Goal: Task Accomplishment & Management: Manage account settings

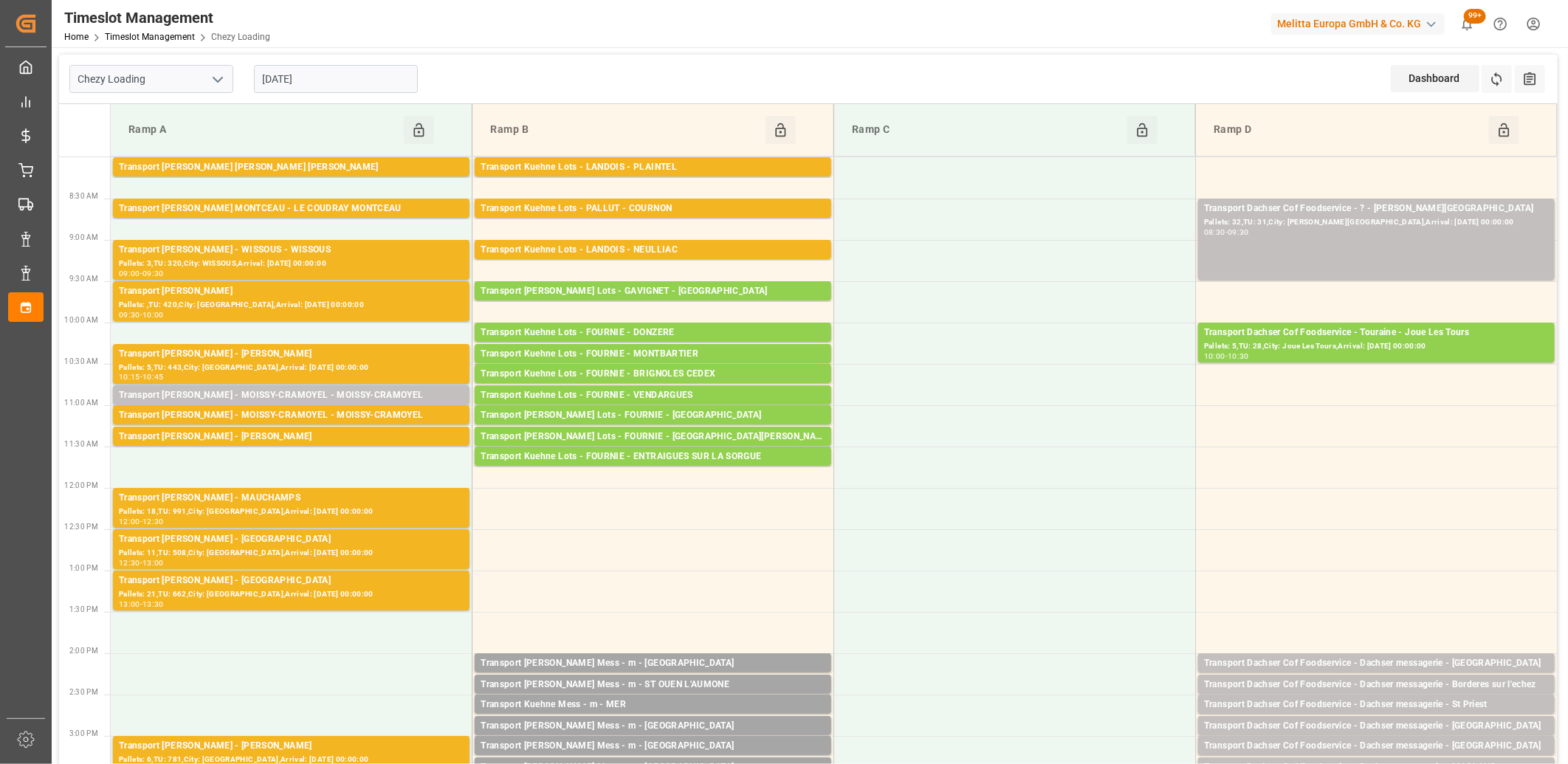
click at [350, 65] on input "[DATE]" at bounding box center [336, 78] width 164 height 28
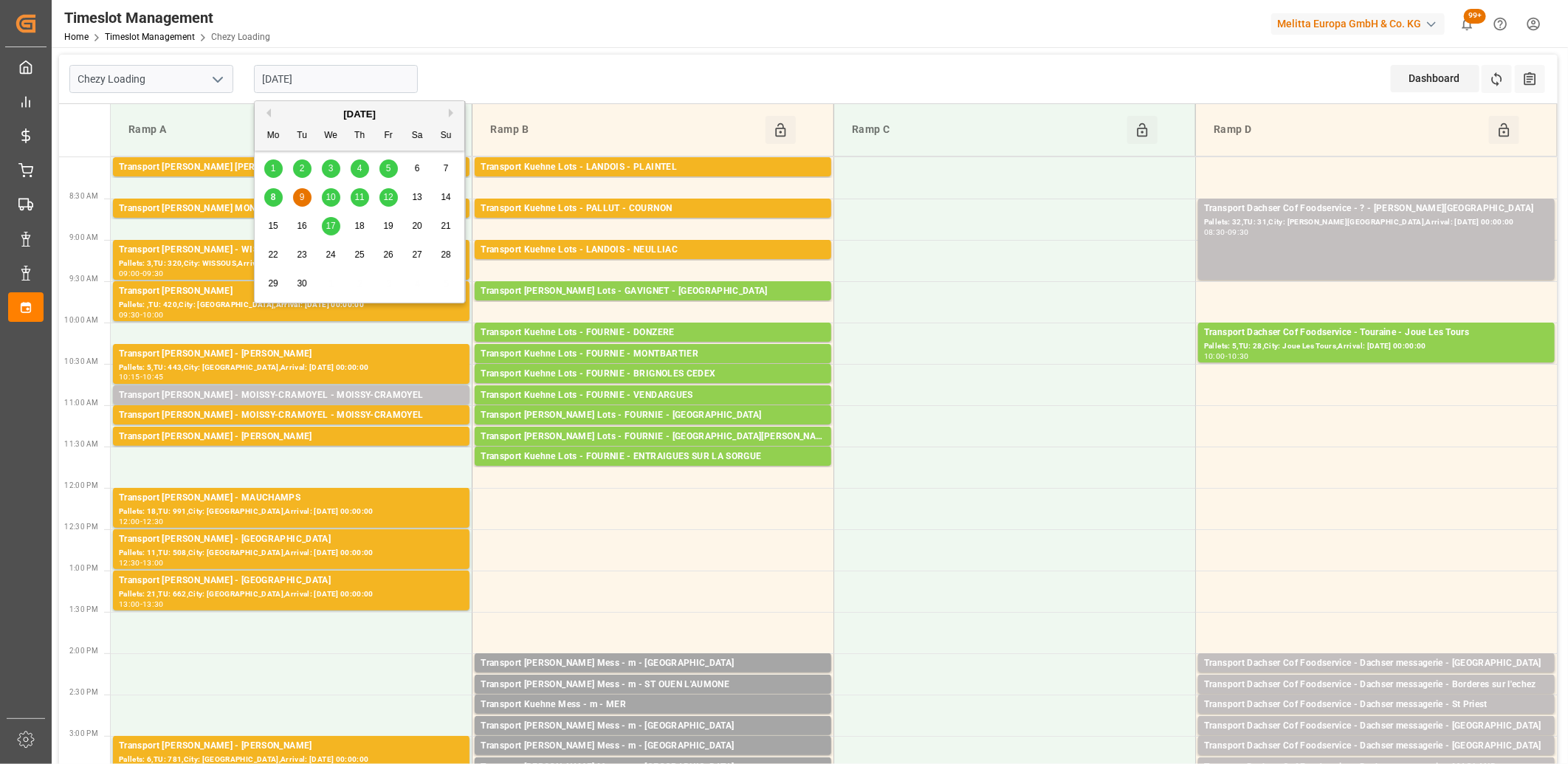
click at [343, 192] on div "8 9 10 11 12 13 14" at bounding box center [360, 198] width 201 height 29
click at [331, 195] on span "10" at bounding box center [330, 197] width 9 height 10
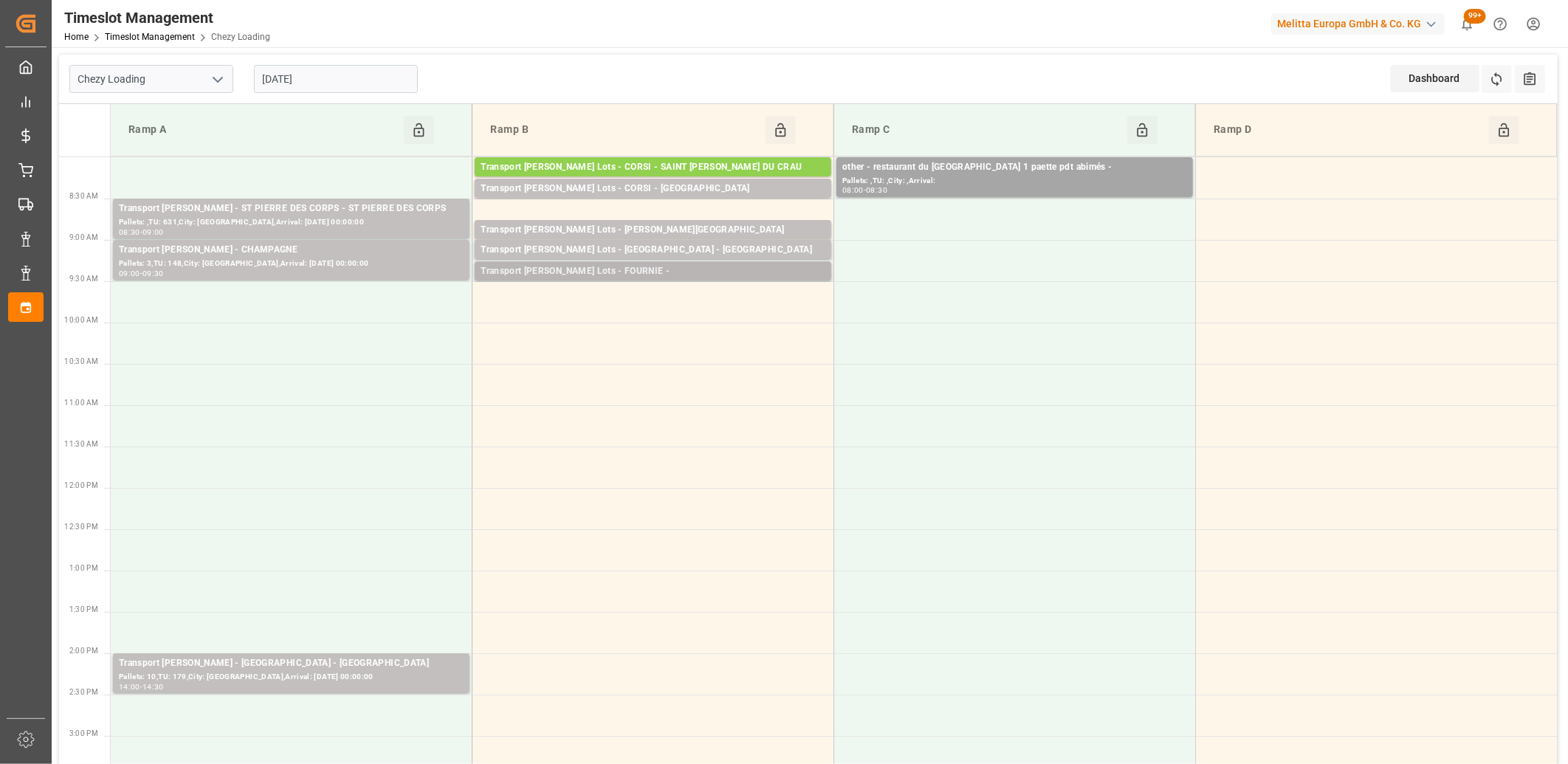
click at [632, 269] on div "Transport [PERSON_NAME] Lots - FOURNIE -" at bounding box center [653, 271] width 344 height 14
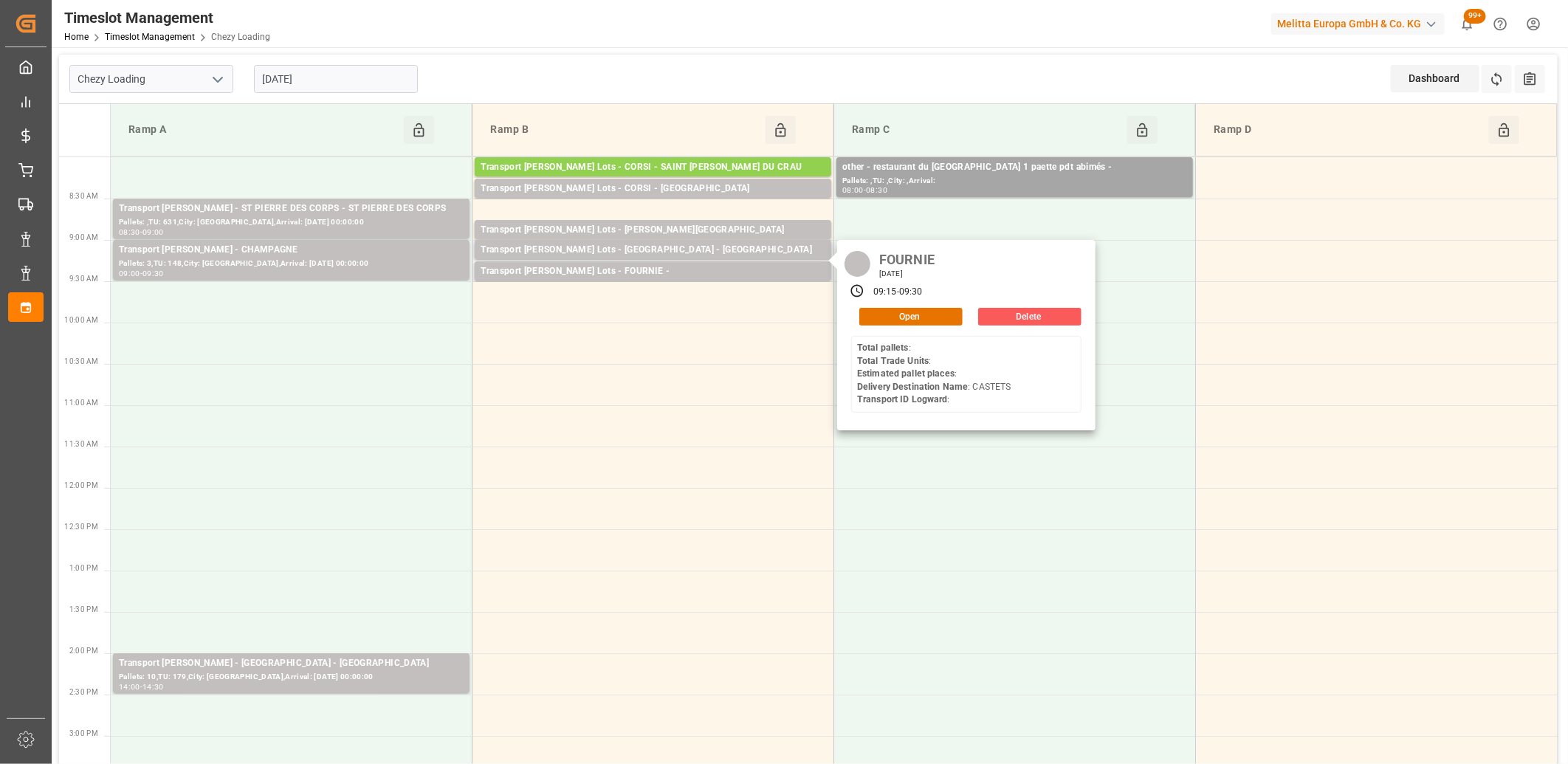
click at [1009, 320] on button "Delete" at bounding box center [1029, 316] width 103 height 18
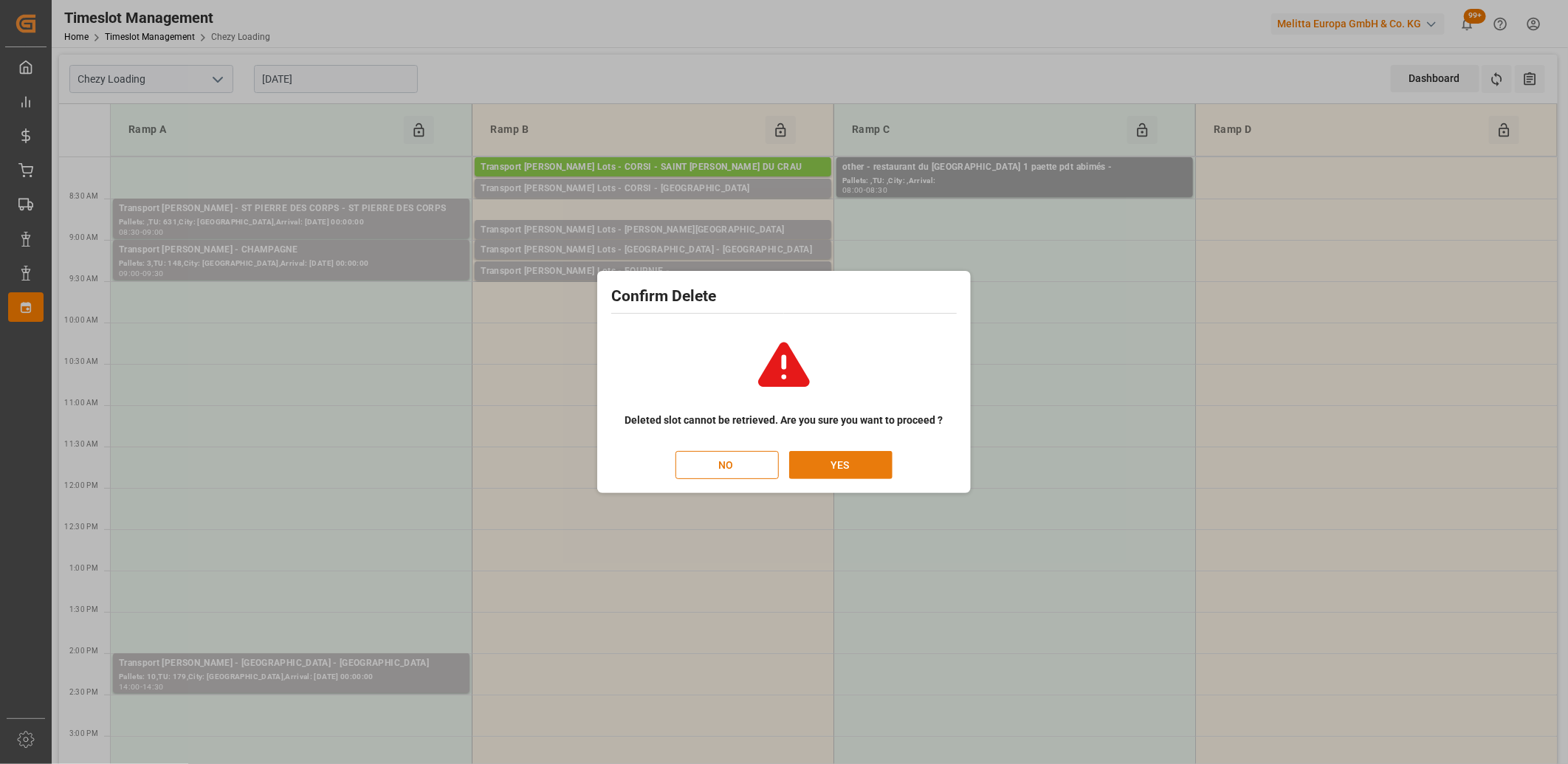
click at [850, 461] on button "YES" at bounding box center [841, 465] width 103 height 28
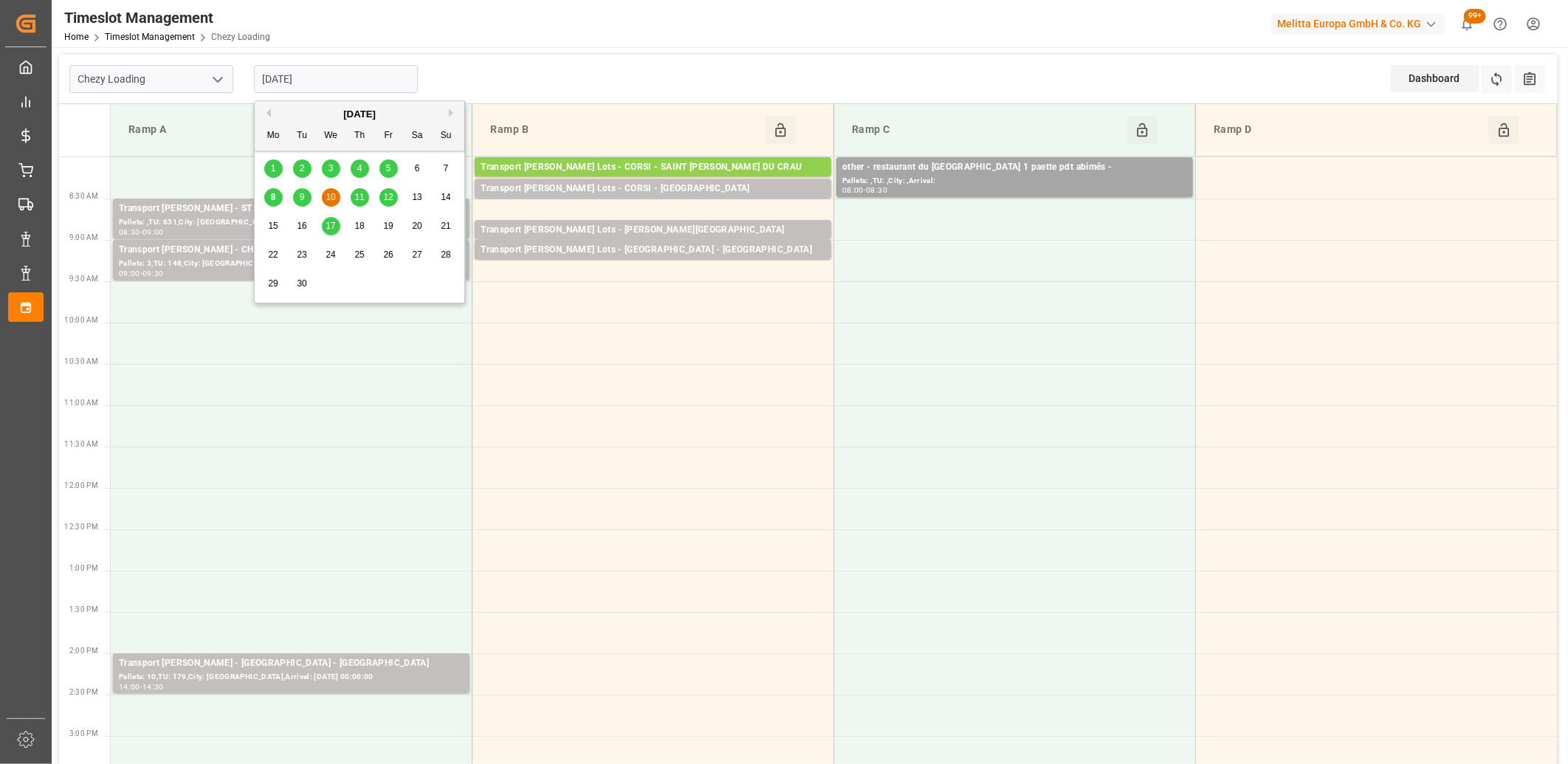
click at [361, 78] on input "[DATE]" at bounding box center [336, 78] width 164 height 28
click at [356, 200] on span "11" at bounding box center [359, 197] width 9 height 10
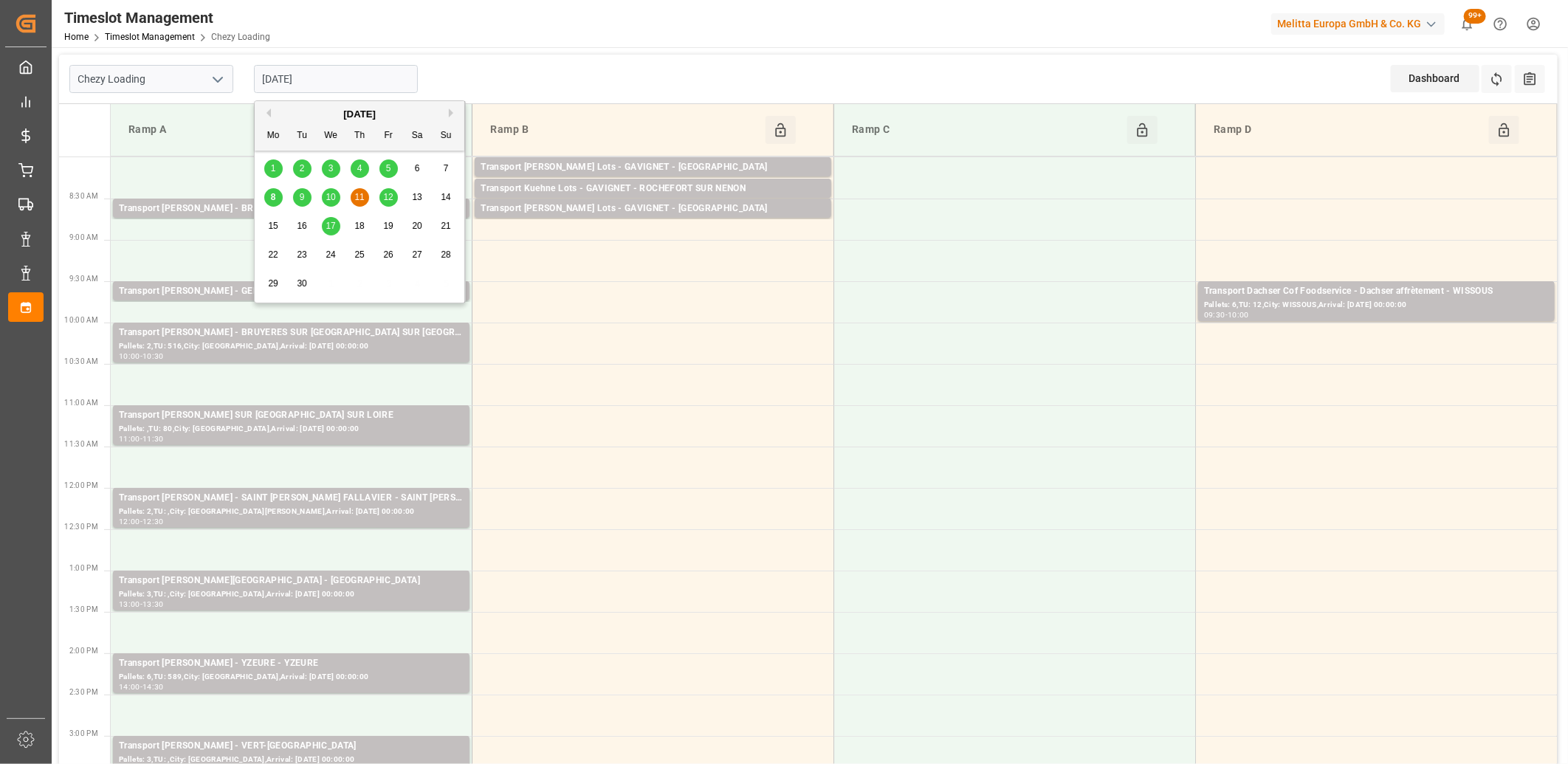
click at [338, 84] on input "[DATE]" at bounding box center [336, 78] width 164 height 28
click at [388, 200] on span "12" at bounding box center [387, 197] width 9 height 10
type input "[DATE]"
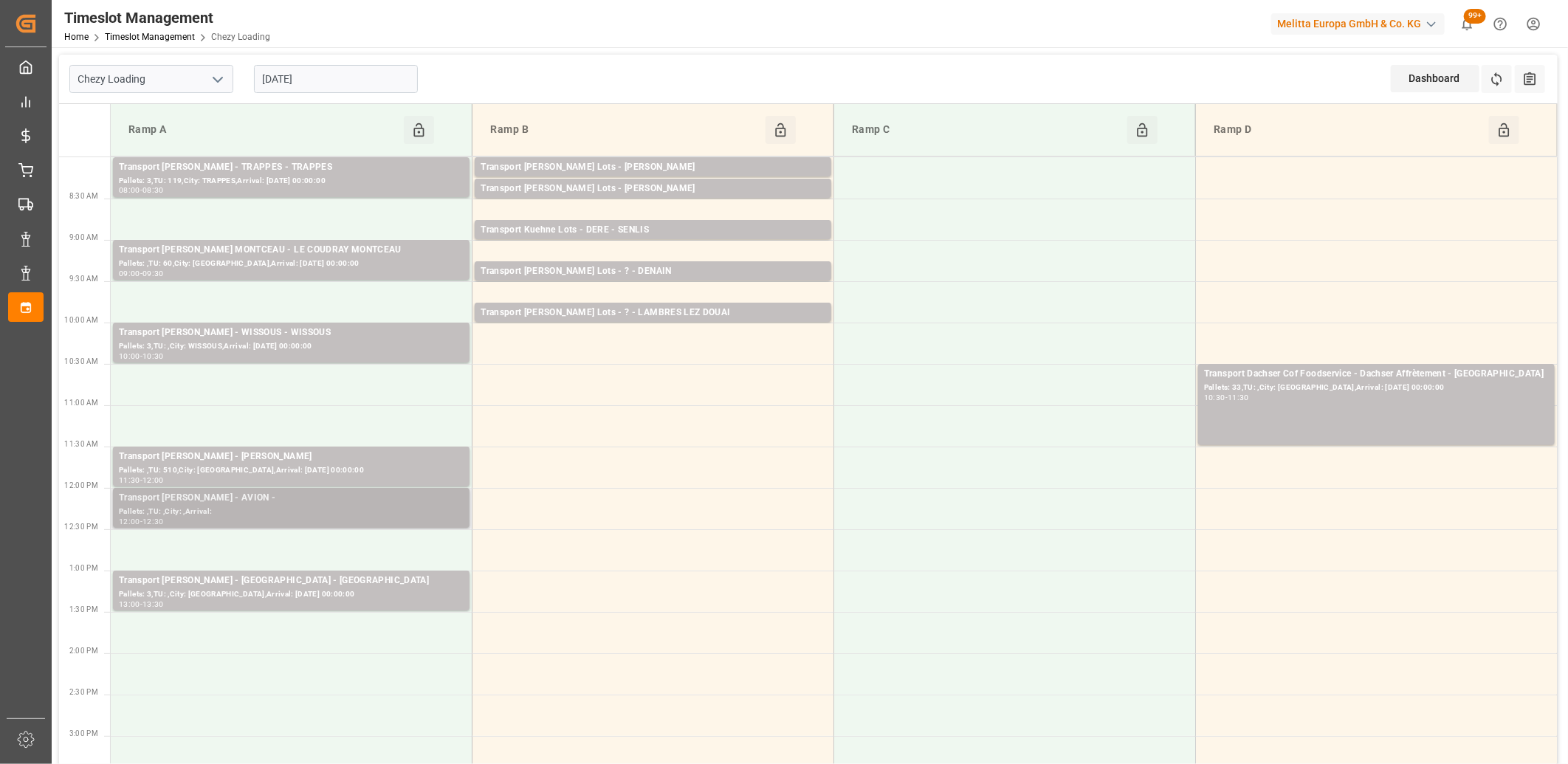
click at [333, 504] on div "Transport [PERSON_NAME] - AVION -" at bounding box center [291, 498] width 344 height 14
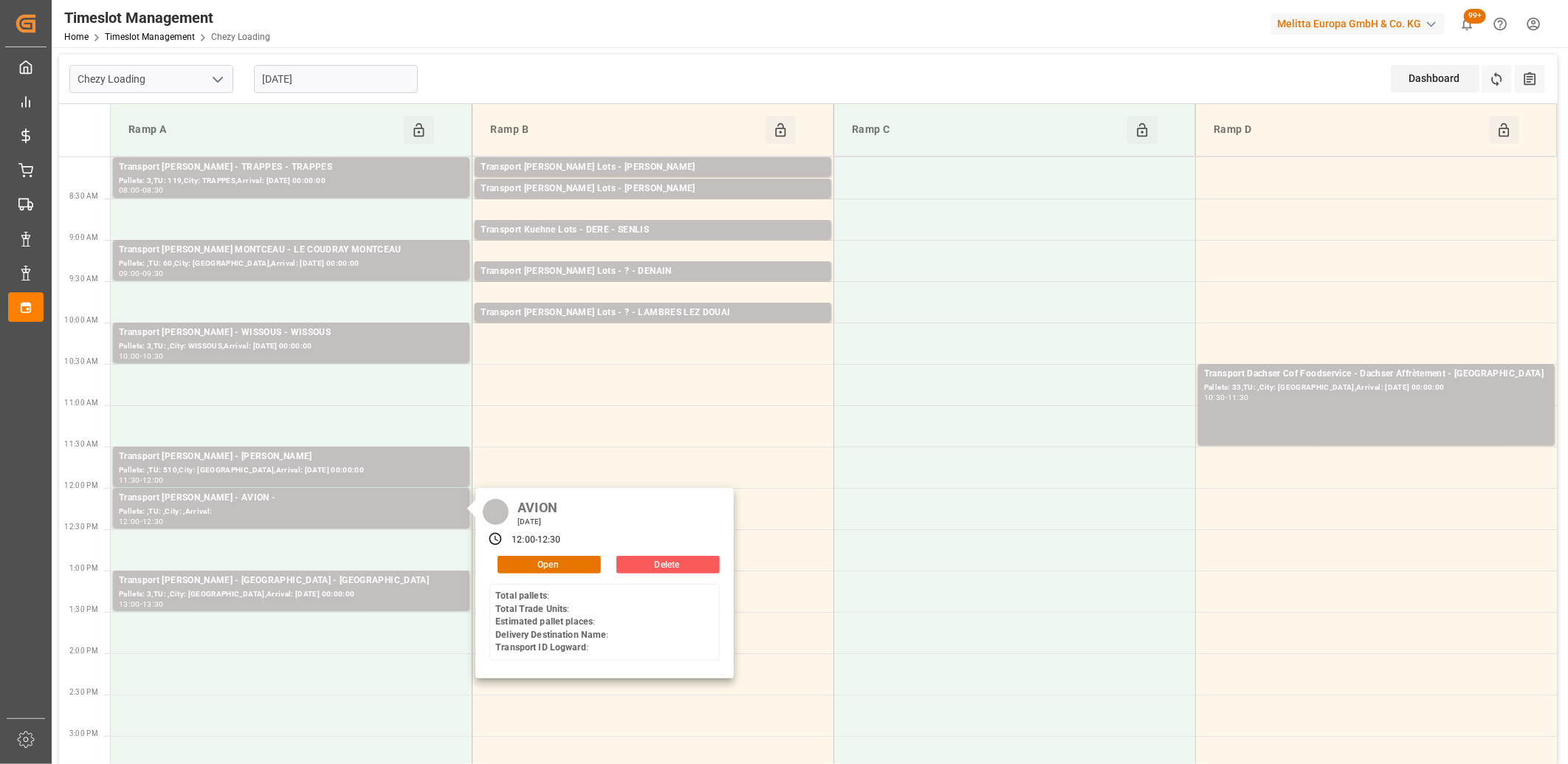
click at [667, 565] on button "Delete" at bounding box center [668, 564] width 103 height 18
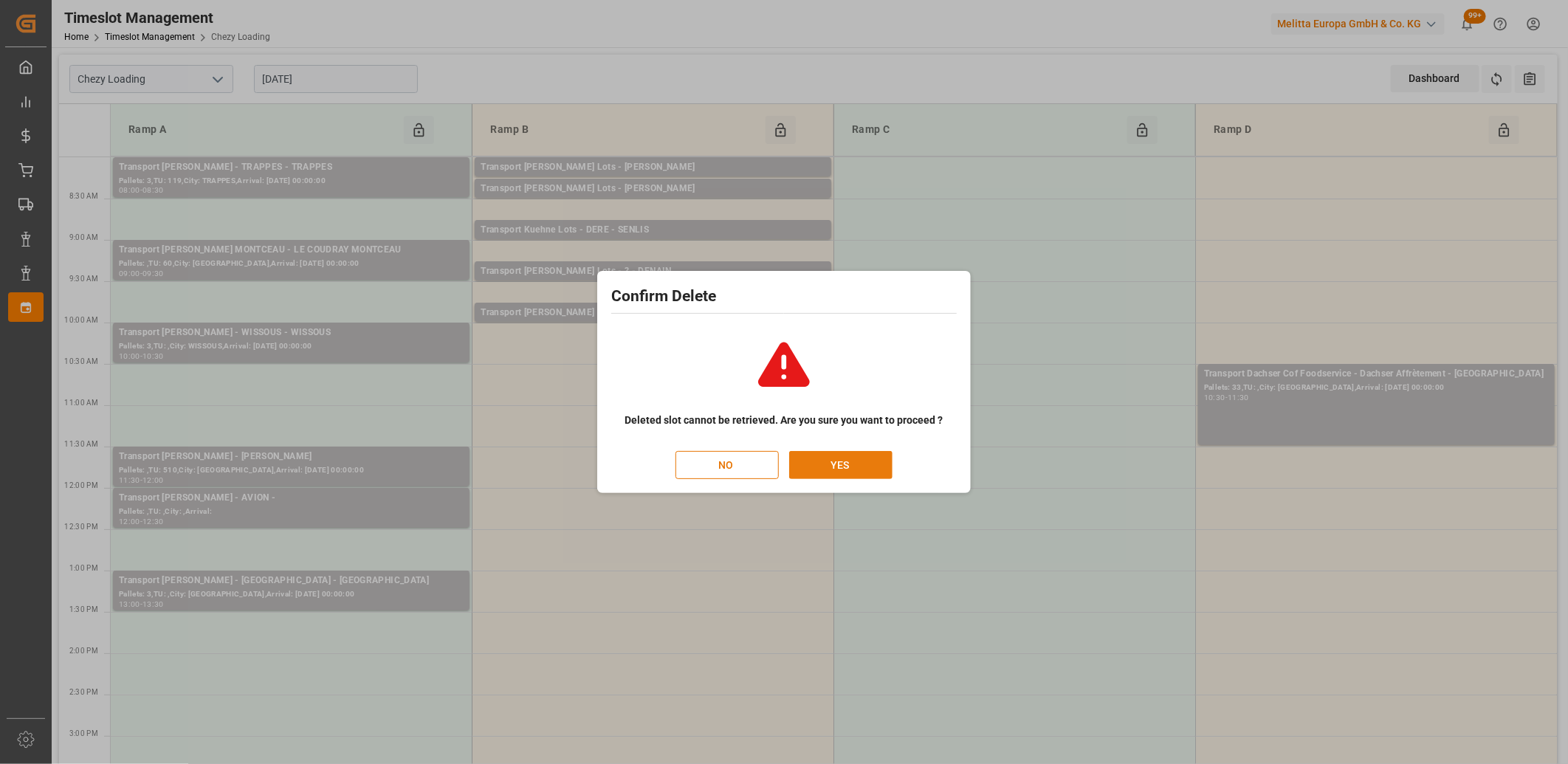
click at [851, 461] on button "YES" at bounding box center [841, 465] width 103 height 28
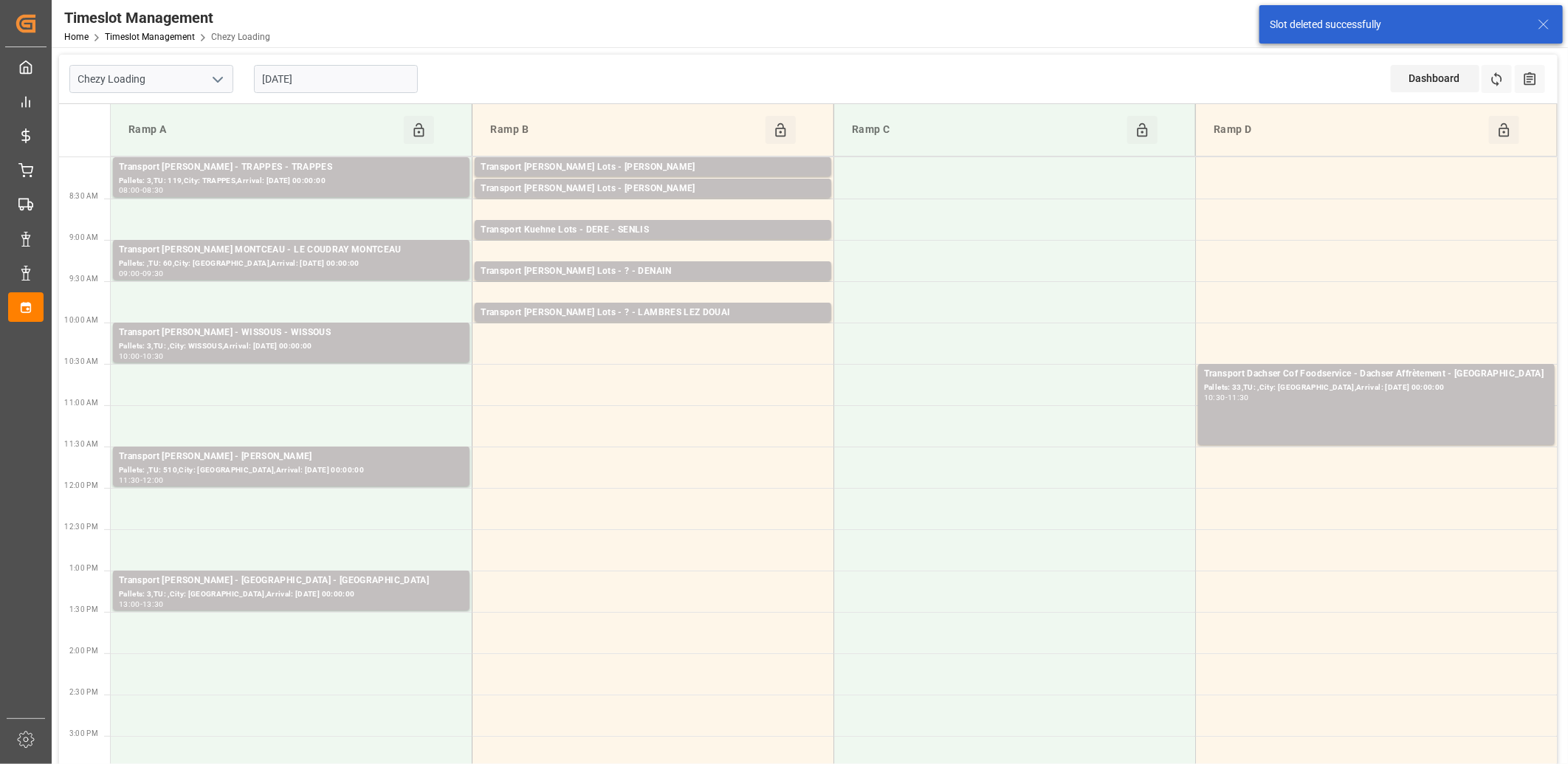
click at [337, 89] on input "[DATE]" at bounding box center [336, 78] width 164 height 28
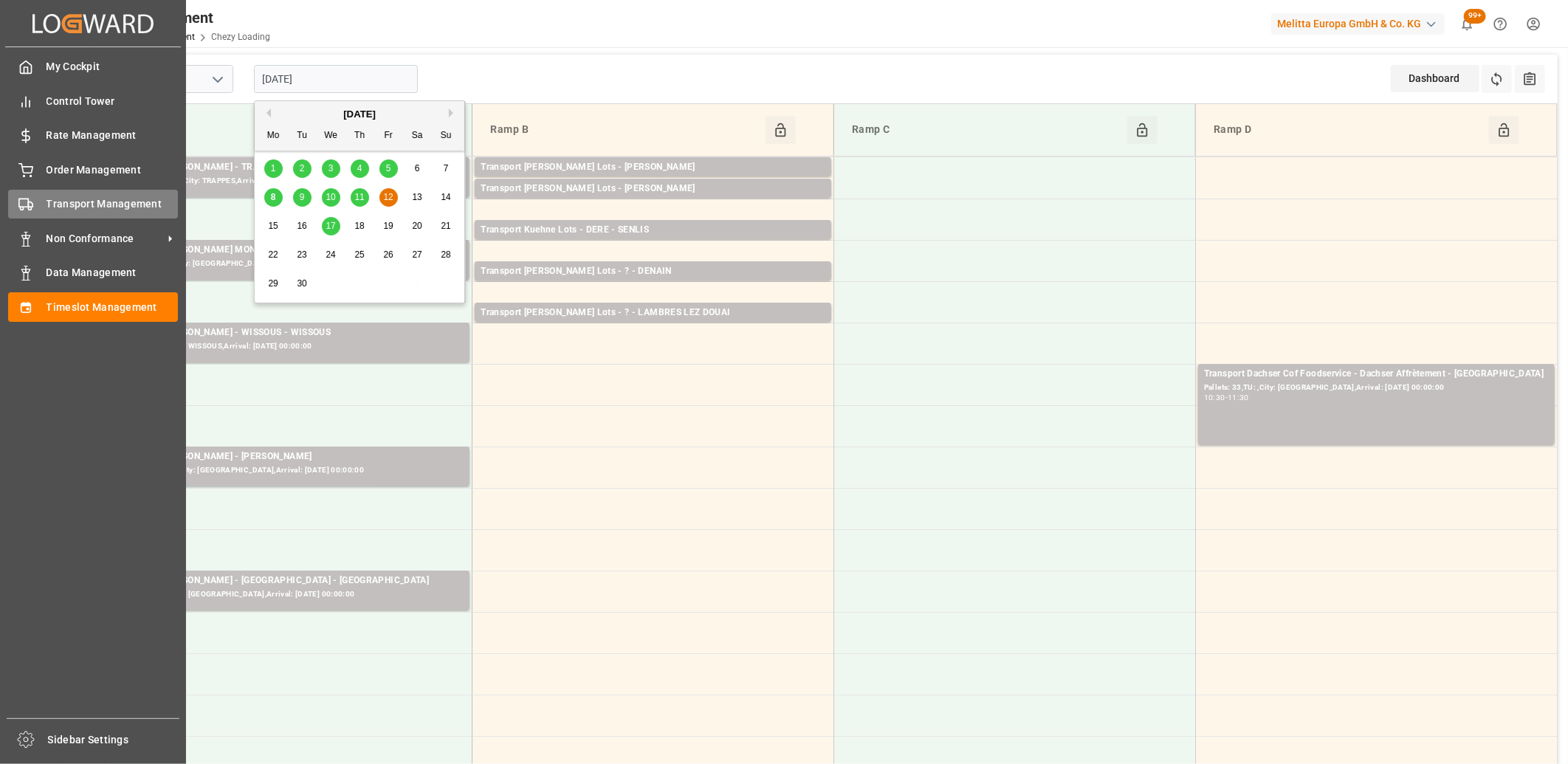
click at [43, 201] on div "Transport Management Transport Management" at bounding box center [93, 205] width 170 height 29
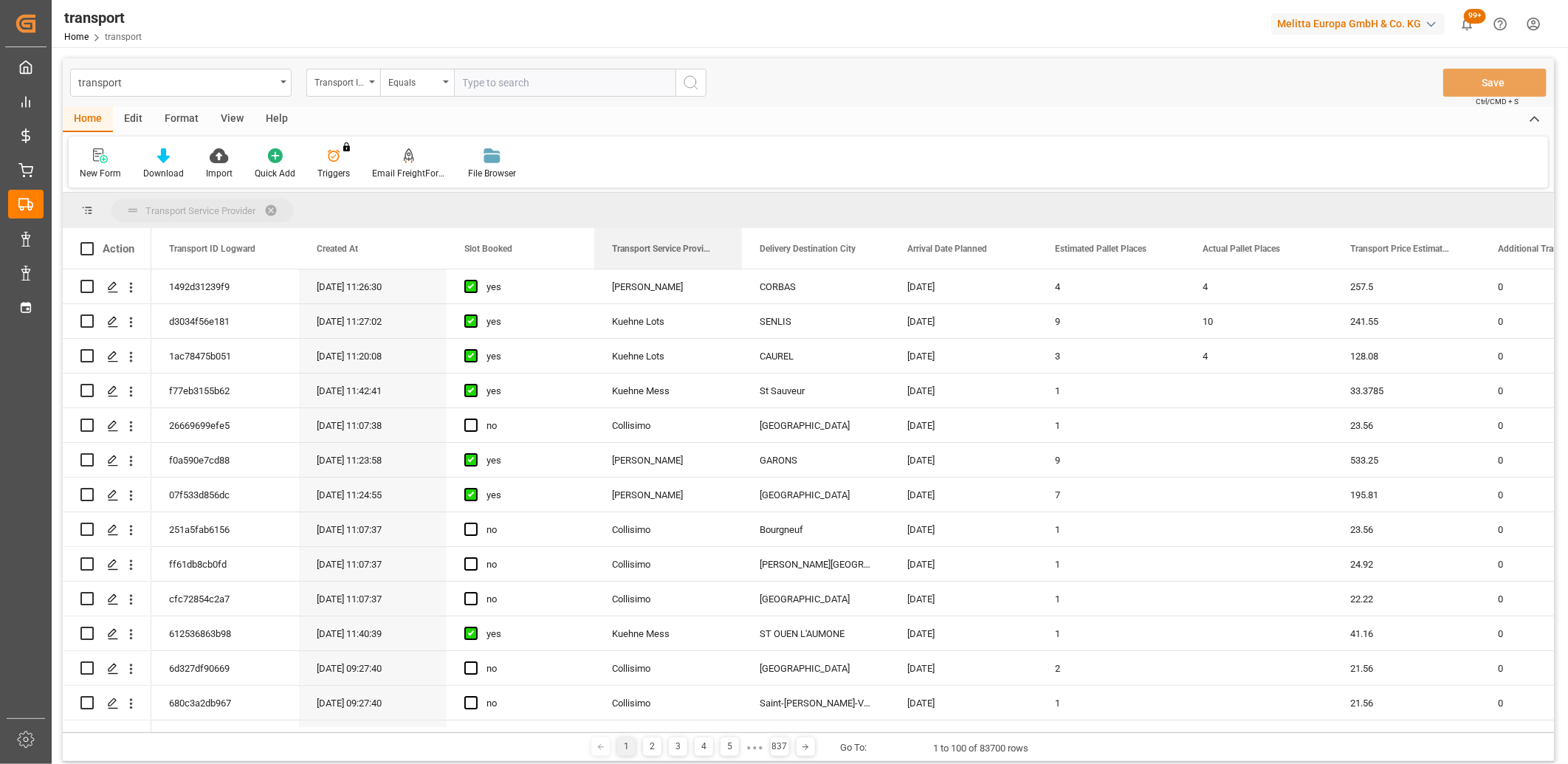
drag, startPoint x: 695, startPoint y: 252, endPoint x: 691, endPoint y: 216, distance: 36.2
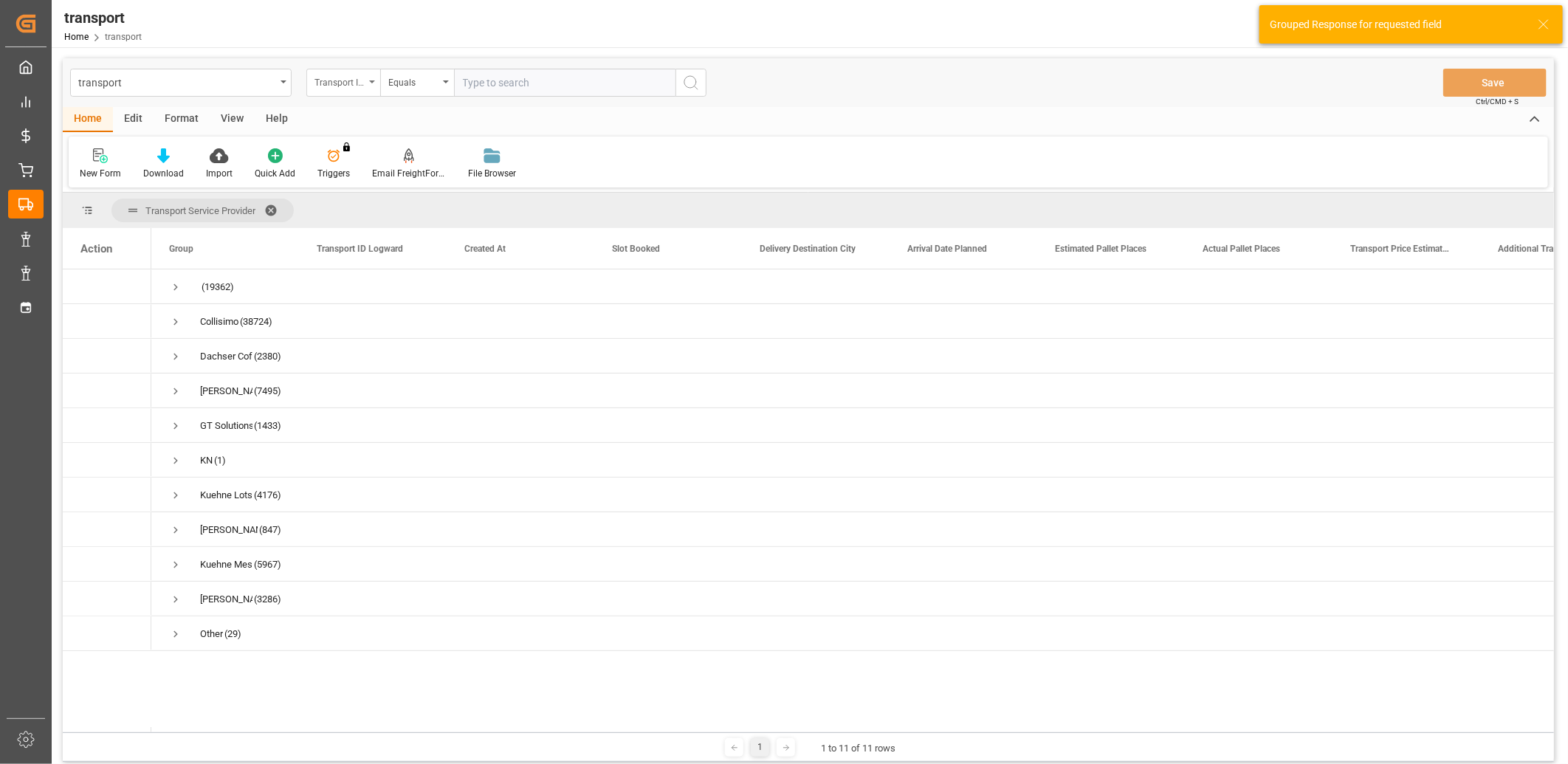
click at [367, 85] on div "Transport ID Logward" at bounding box center [343, 83] width 74 height 28
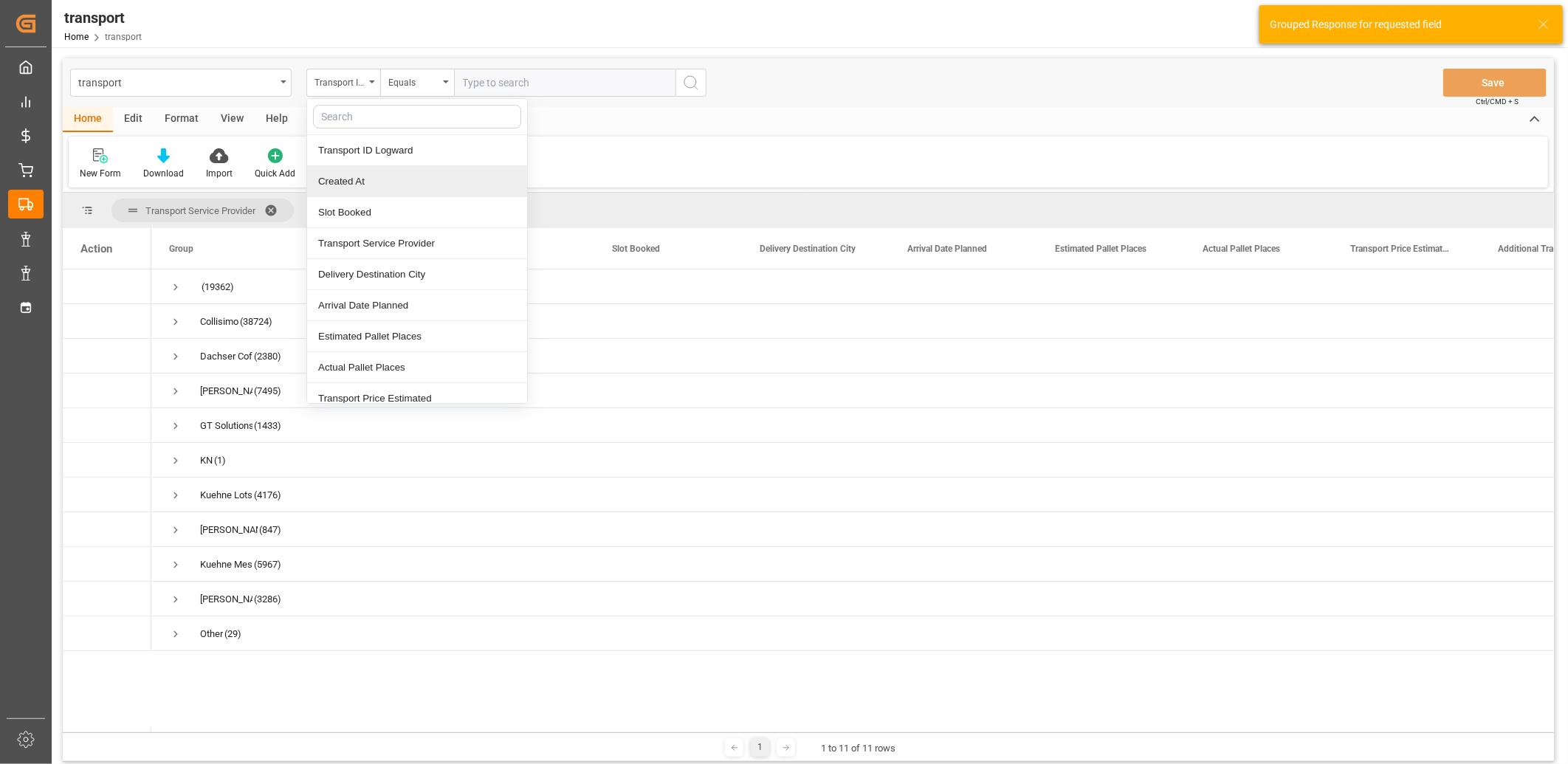
click at [370, 173] on div "Created At" at bounding box center [417, 182] width 220 height 31
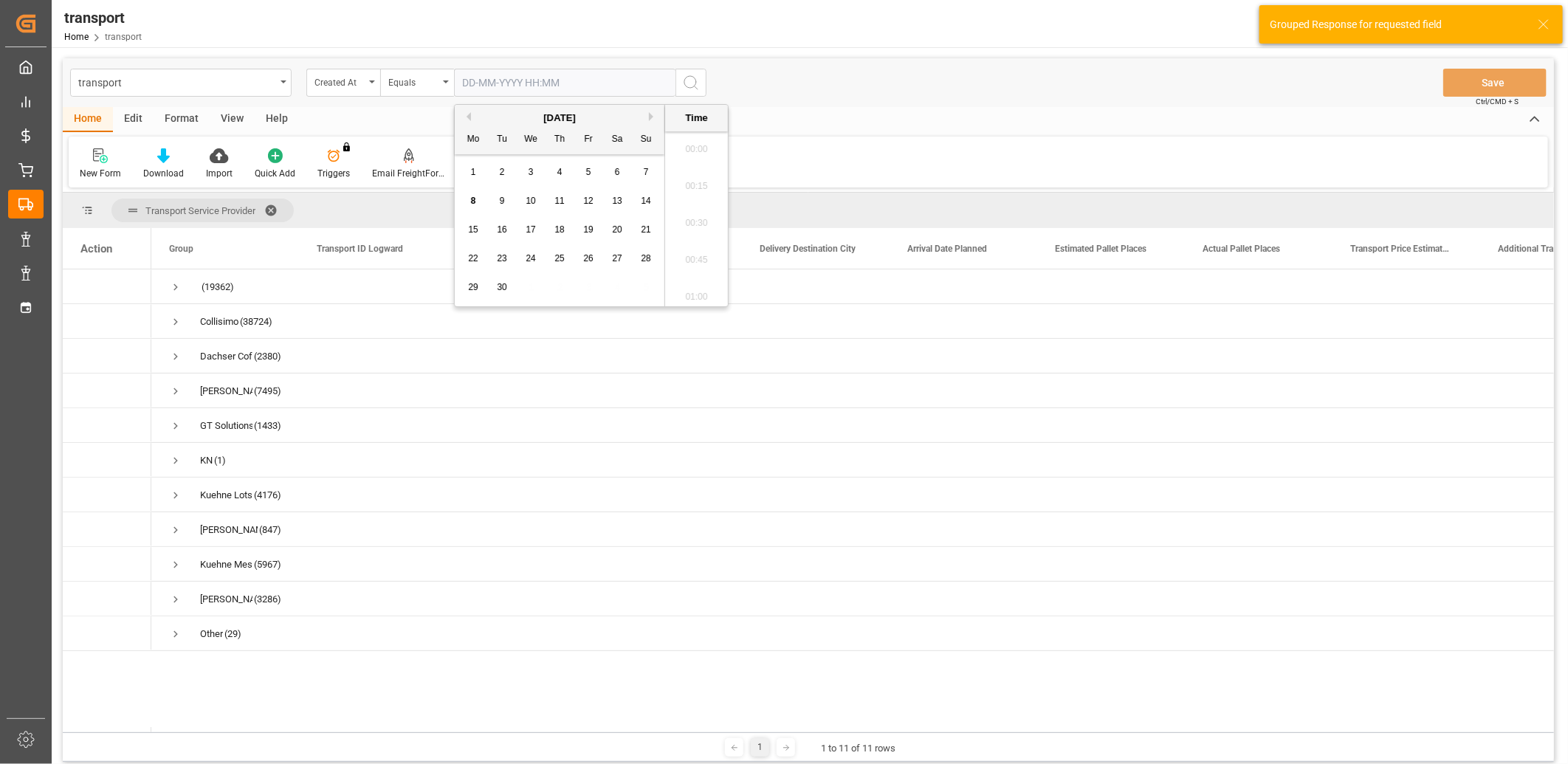
click at [484, 87] on input "text" at bounding box center [565, 83] width 222 height 28
click at [474, 200] on span "8" at bounding box center [473, 200] width 5 height 10
type input "[DATE] 00:00"
click at [687, 85] on icon "search button" at bounding box center [691, 83] width 18 height 18
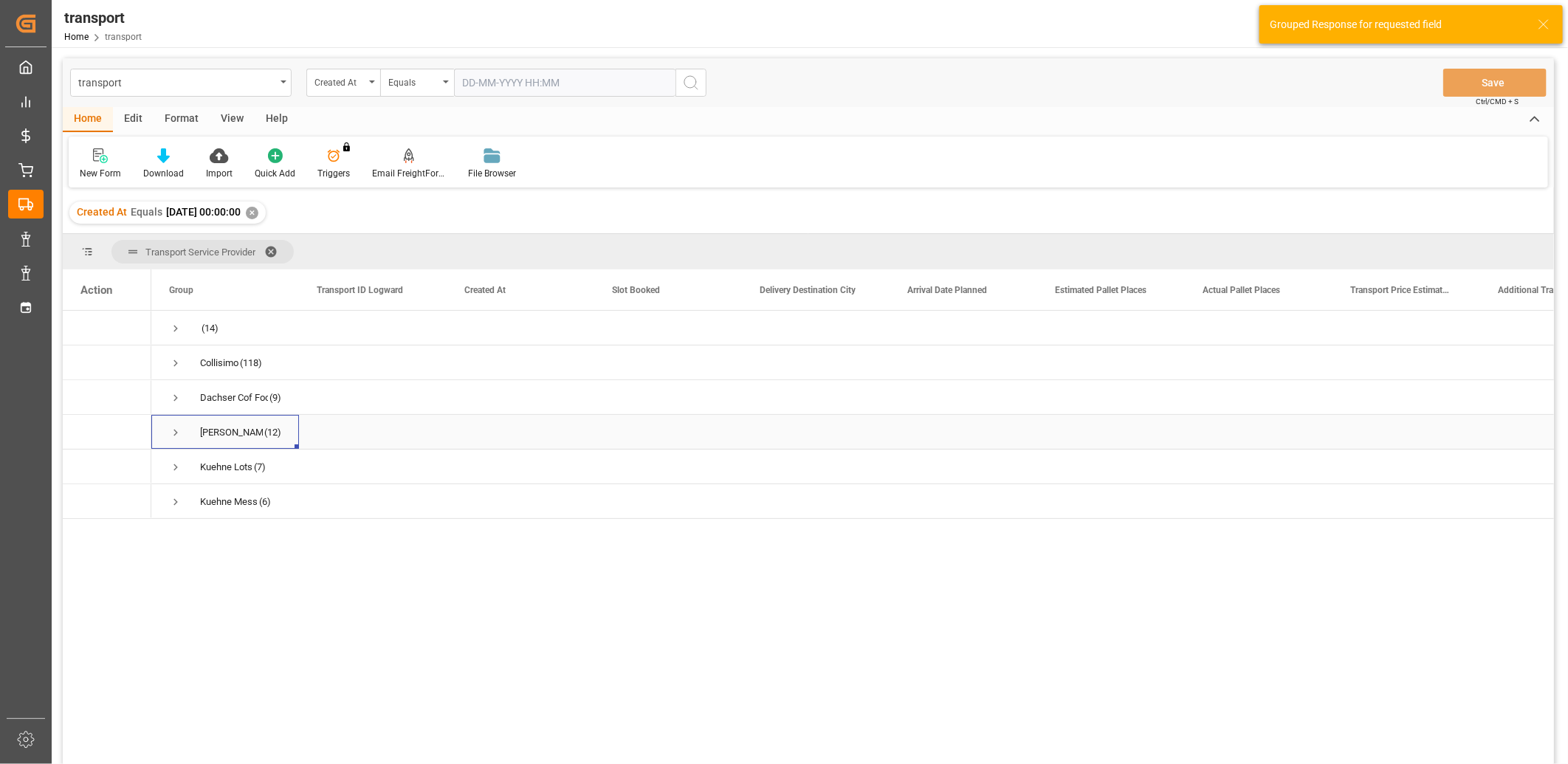
click at [178, 433] on span "Press SPACE to select this row." at bounding box center [176, 433] width 14 height 14
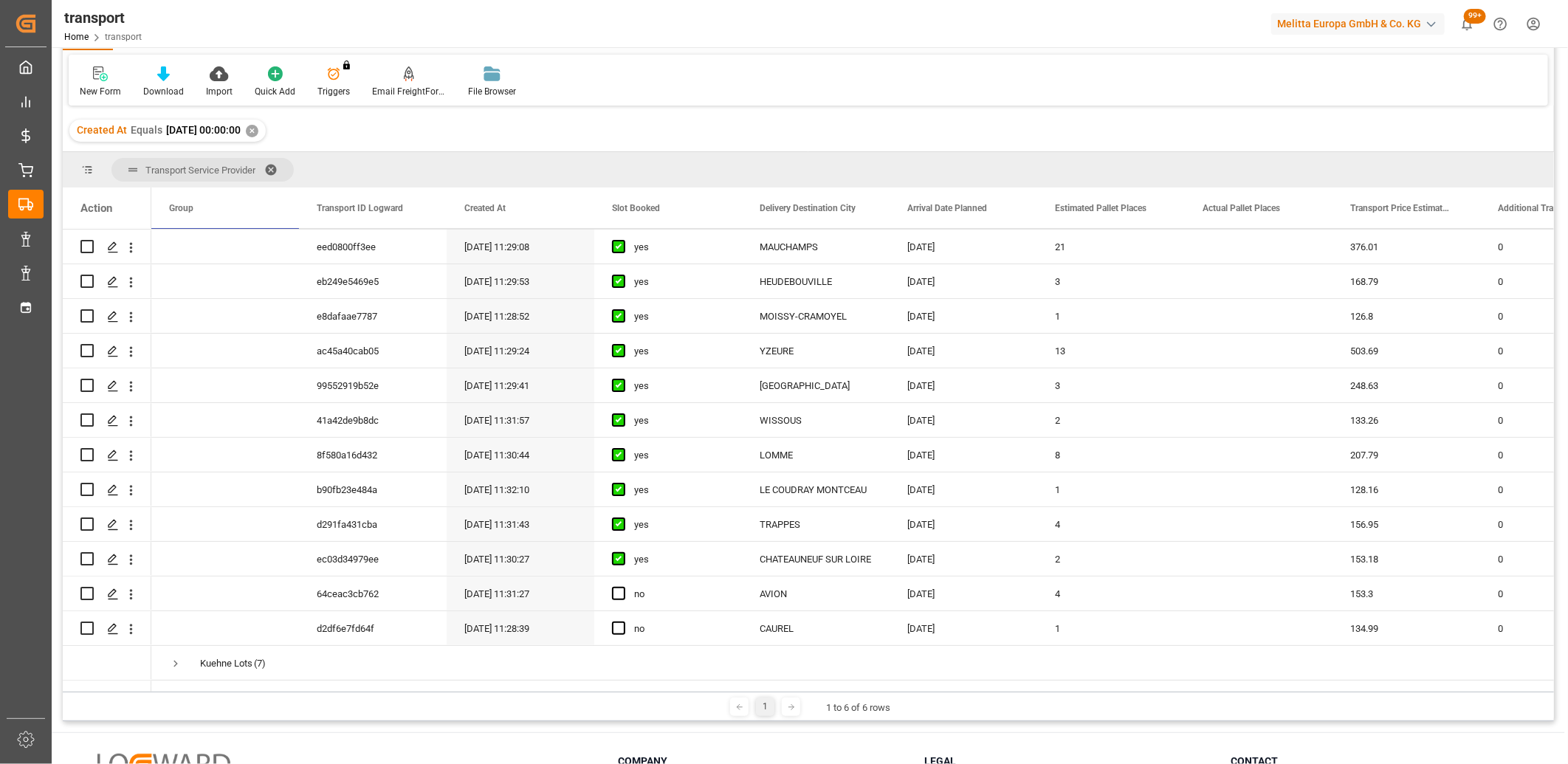
scroll to position [164, 0]
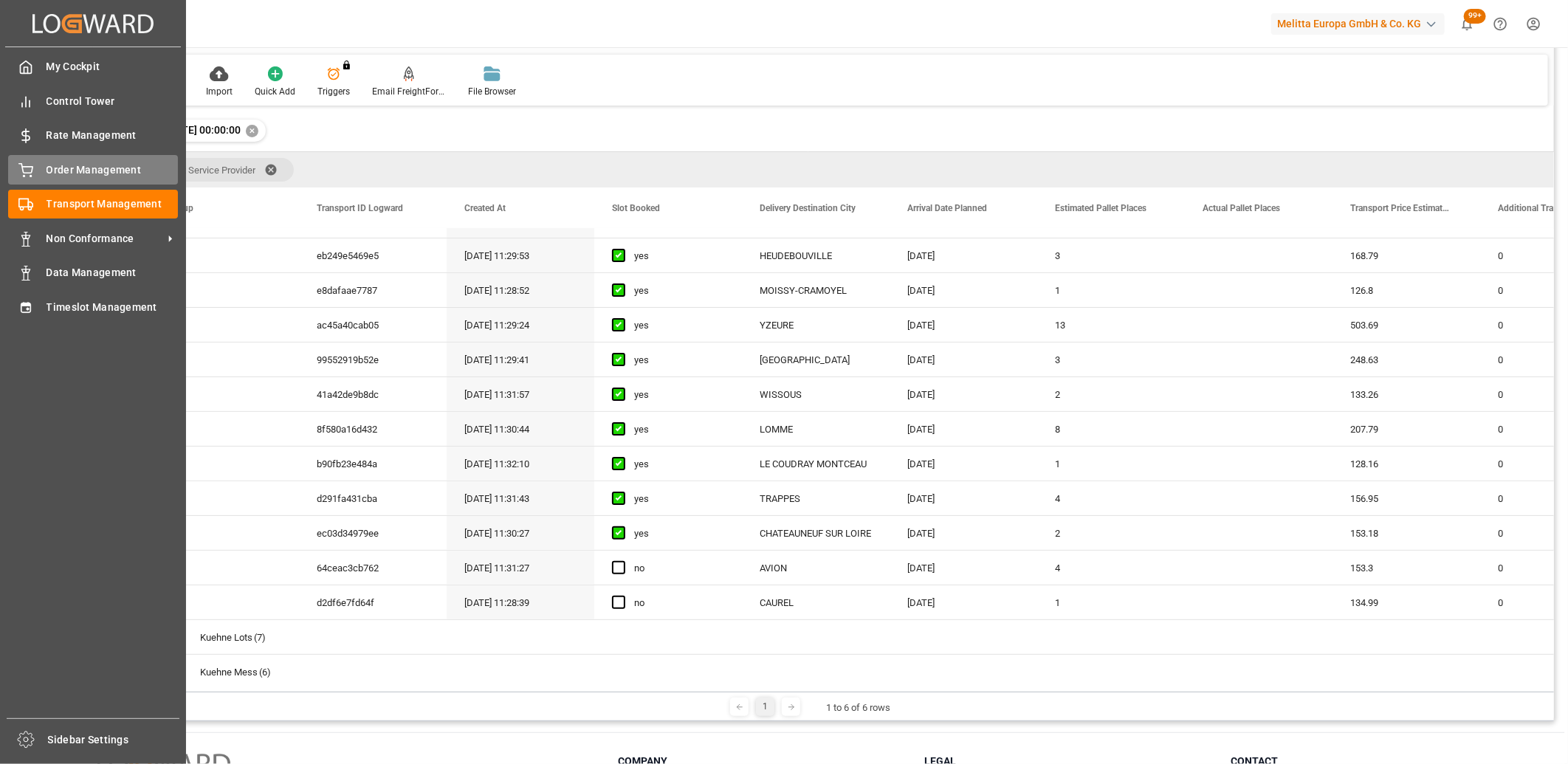
click at [26, 166] on icon at bounding box center [26, 170] width 14 height 14
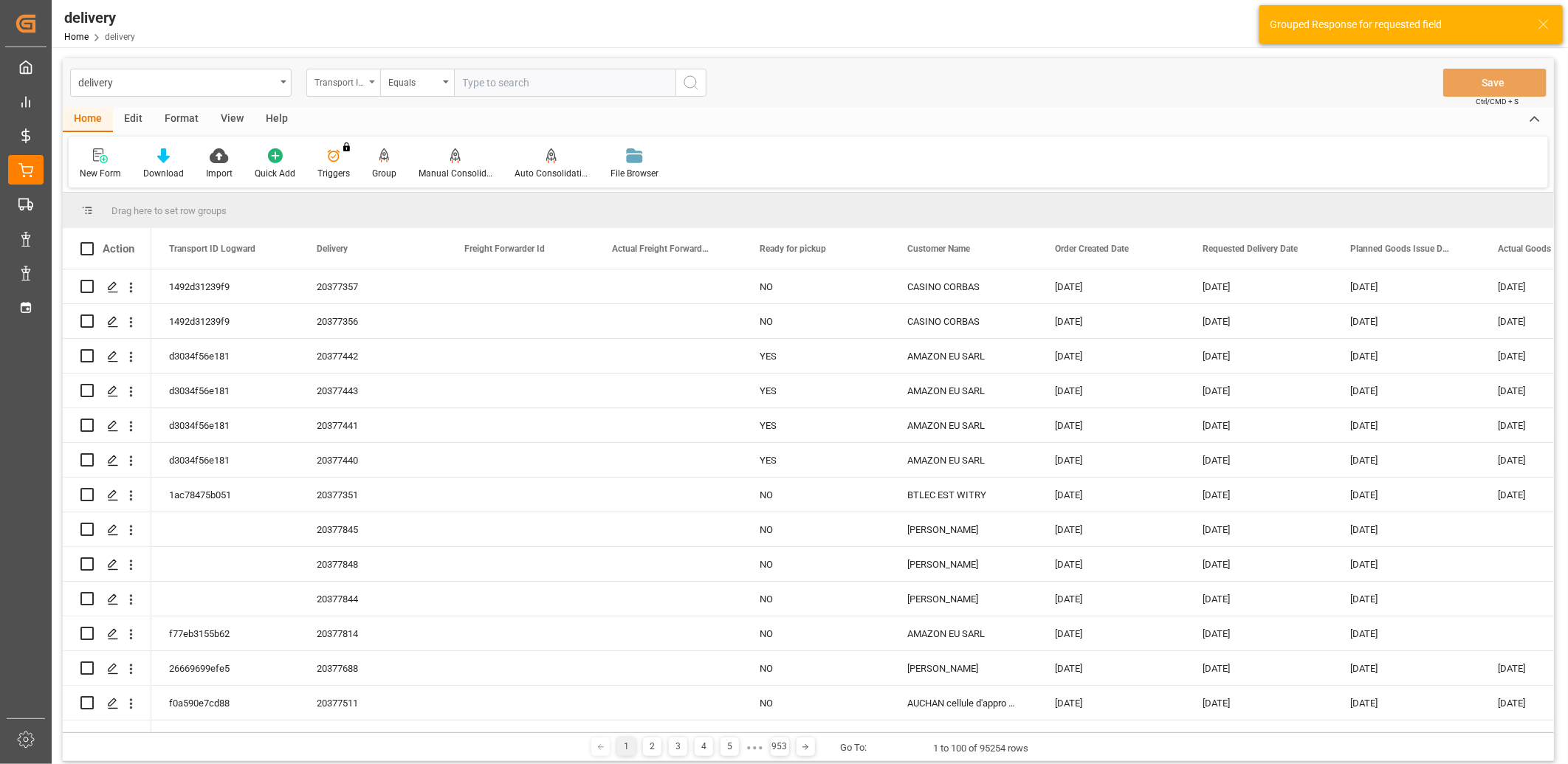
click at [333, 81] on div "Transport ID Logward" at bounding box center [339, 81] width 50 height 17
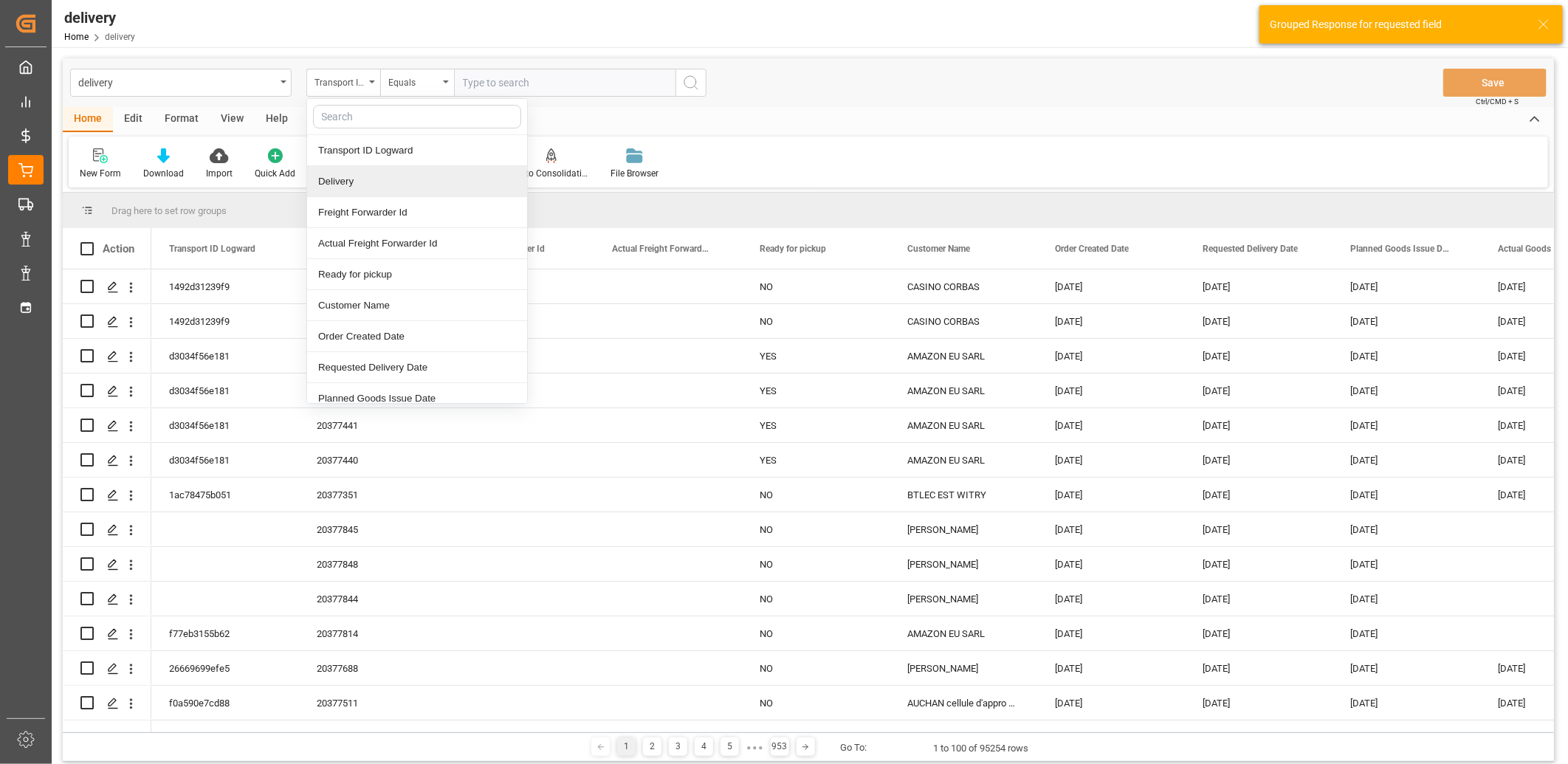
click at [327, 172] on div "Delivery" at bounding box center [417, 182] width 220 height 31
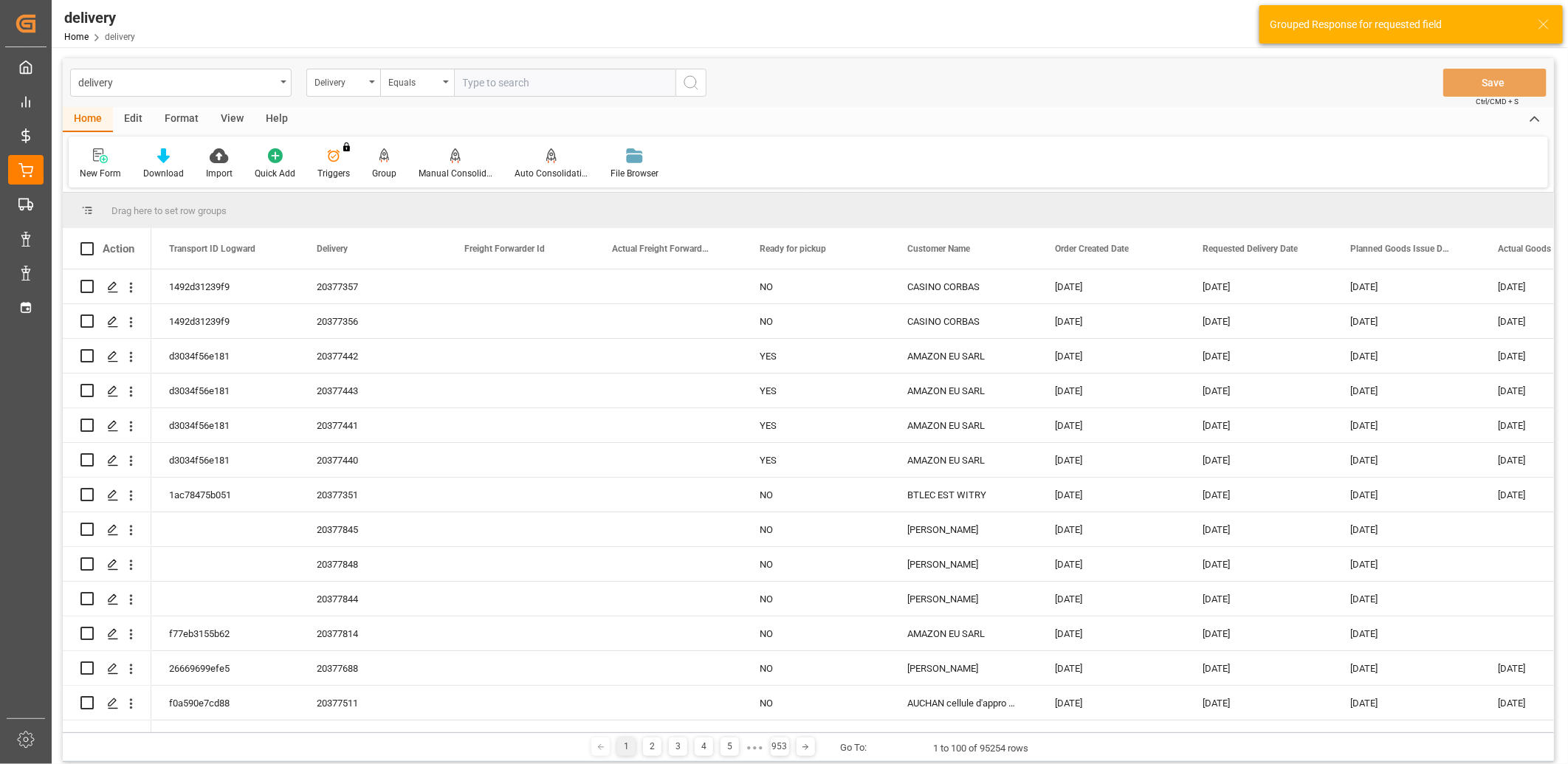
click at [463, 72] on input "text" at bounding box center [565, 83] width 222 height 28
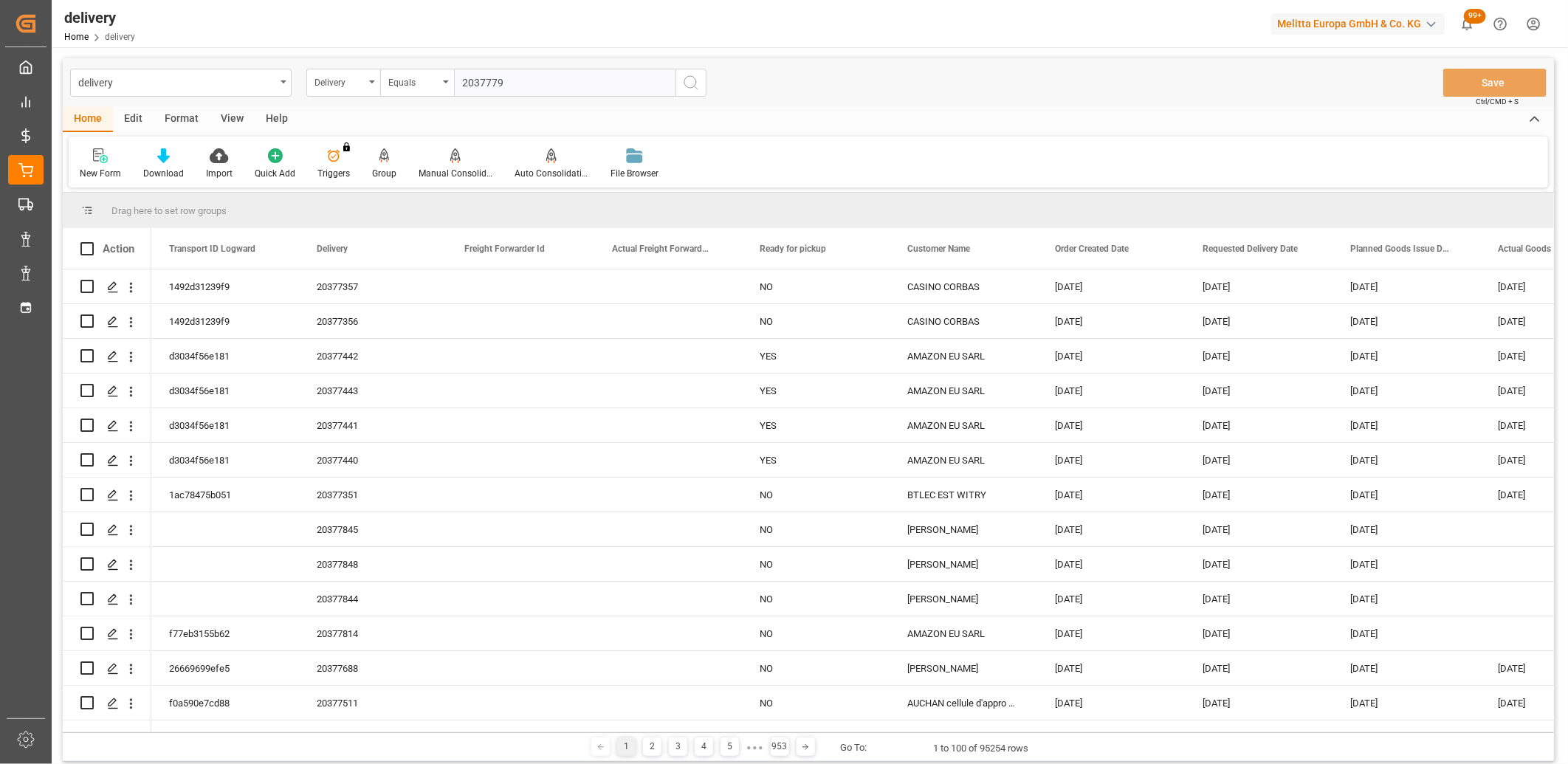
type input "20377792"
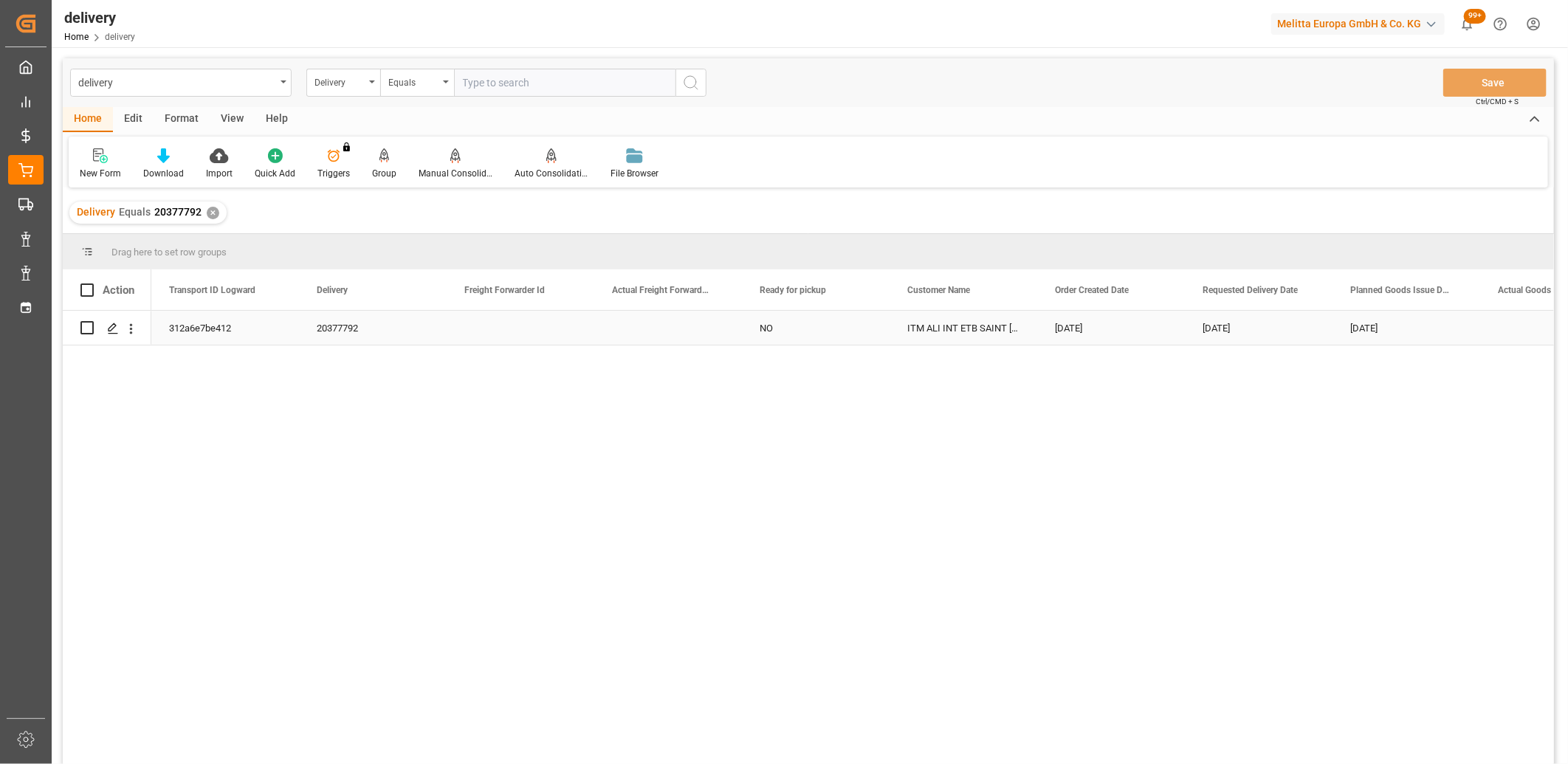
click at [186, 322] on div "312a6e7be412" at bounding box center [225, 328] width 148 height 34
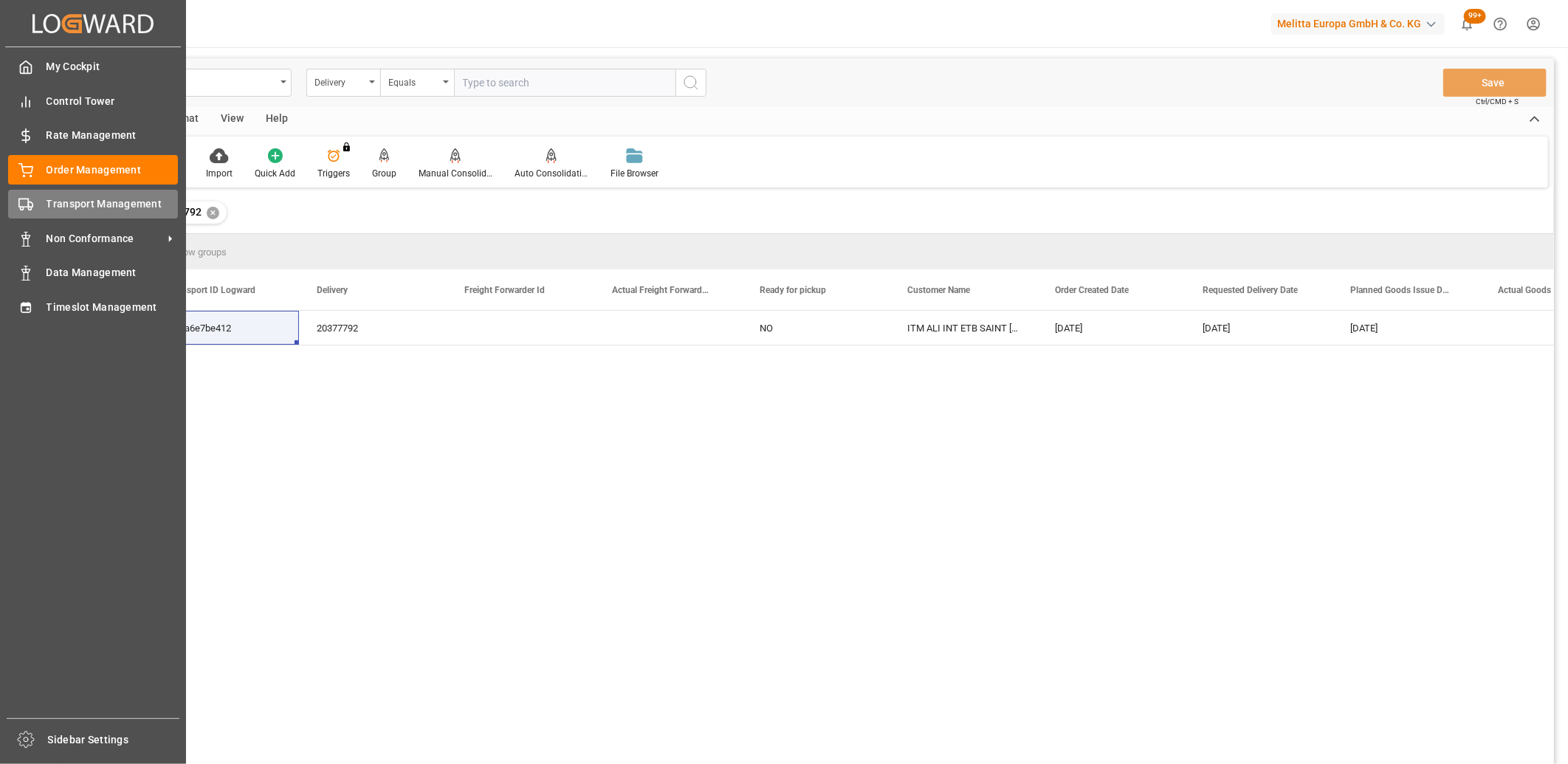
click at [35, 200] on div "Transport Management Transport Management" at bounding box center [93, 205] width 170 height 29
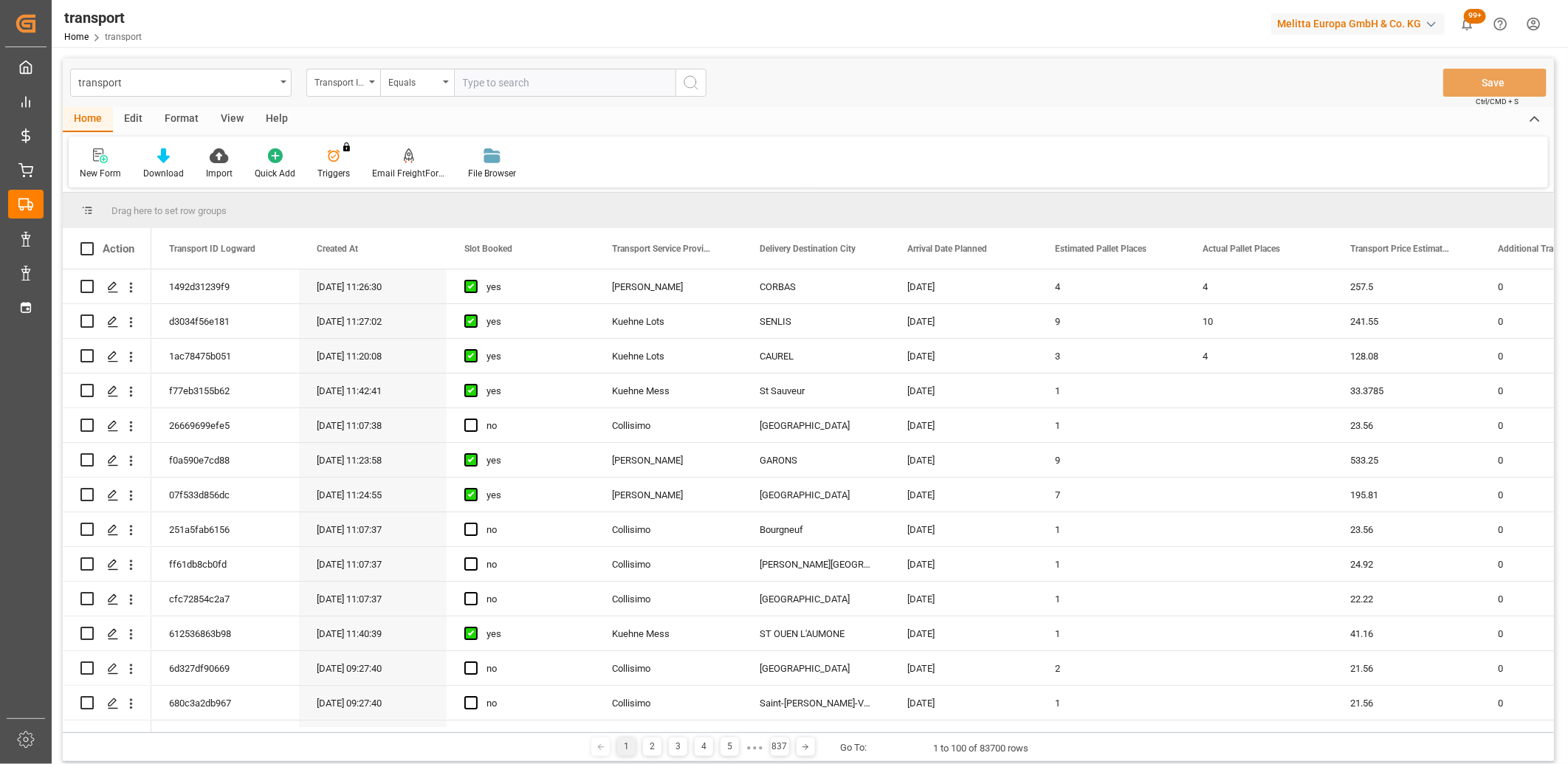
click at [477, 79] on input "text" at bounding box center [565, 83] width 222 height 28
paste input "312a6e7be412"
type input "312a6e7be412"
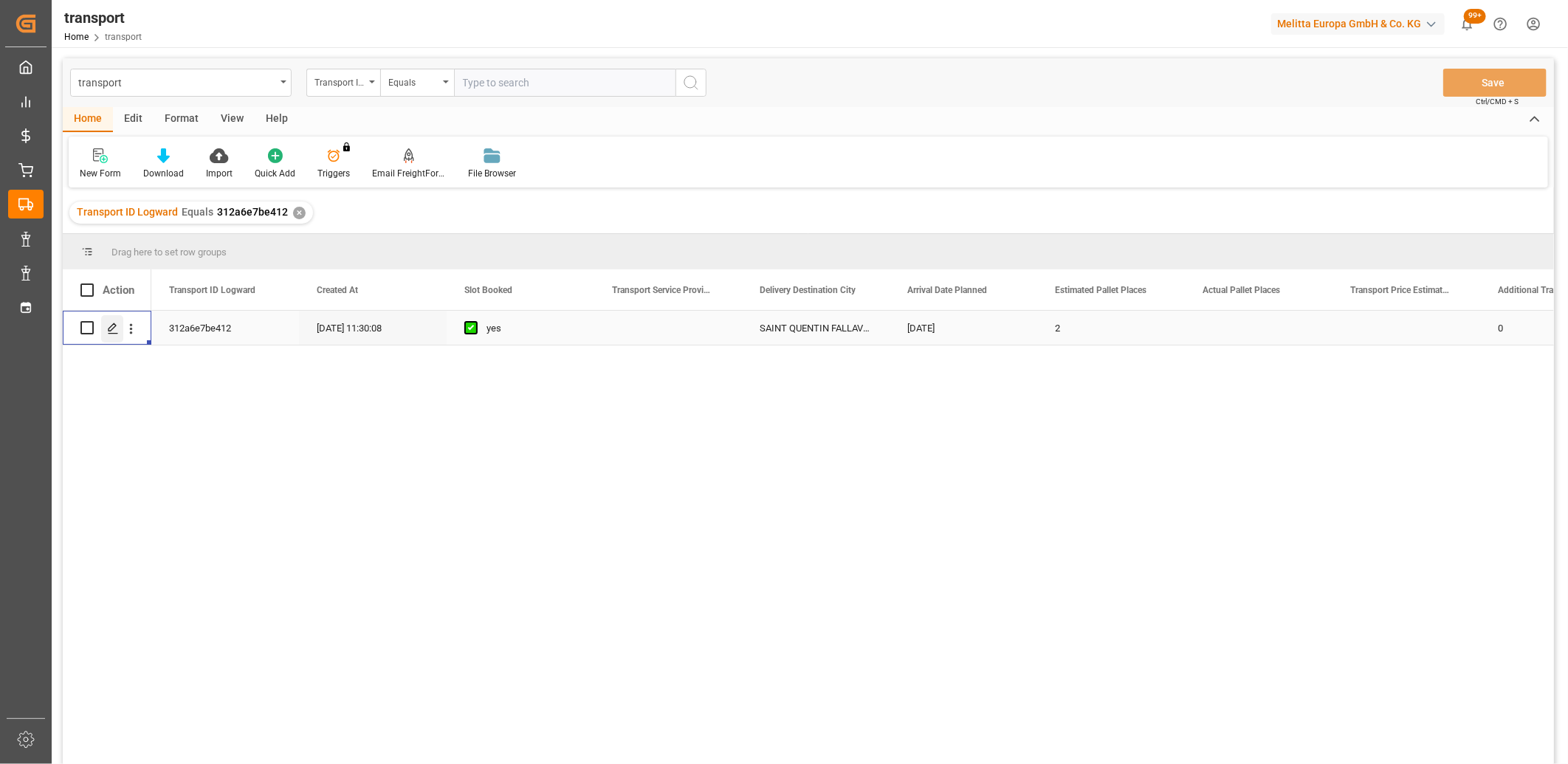
click at [113, 339] on div "Press SPACE to select this row." at bounding box center [113, 329] width 22 height 27
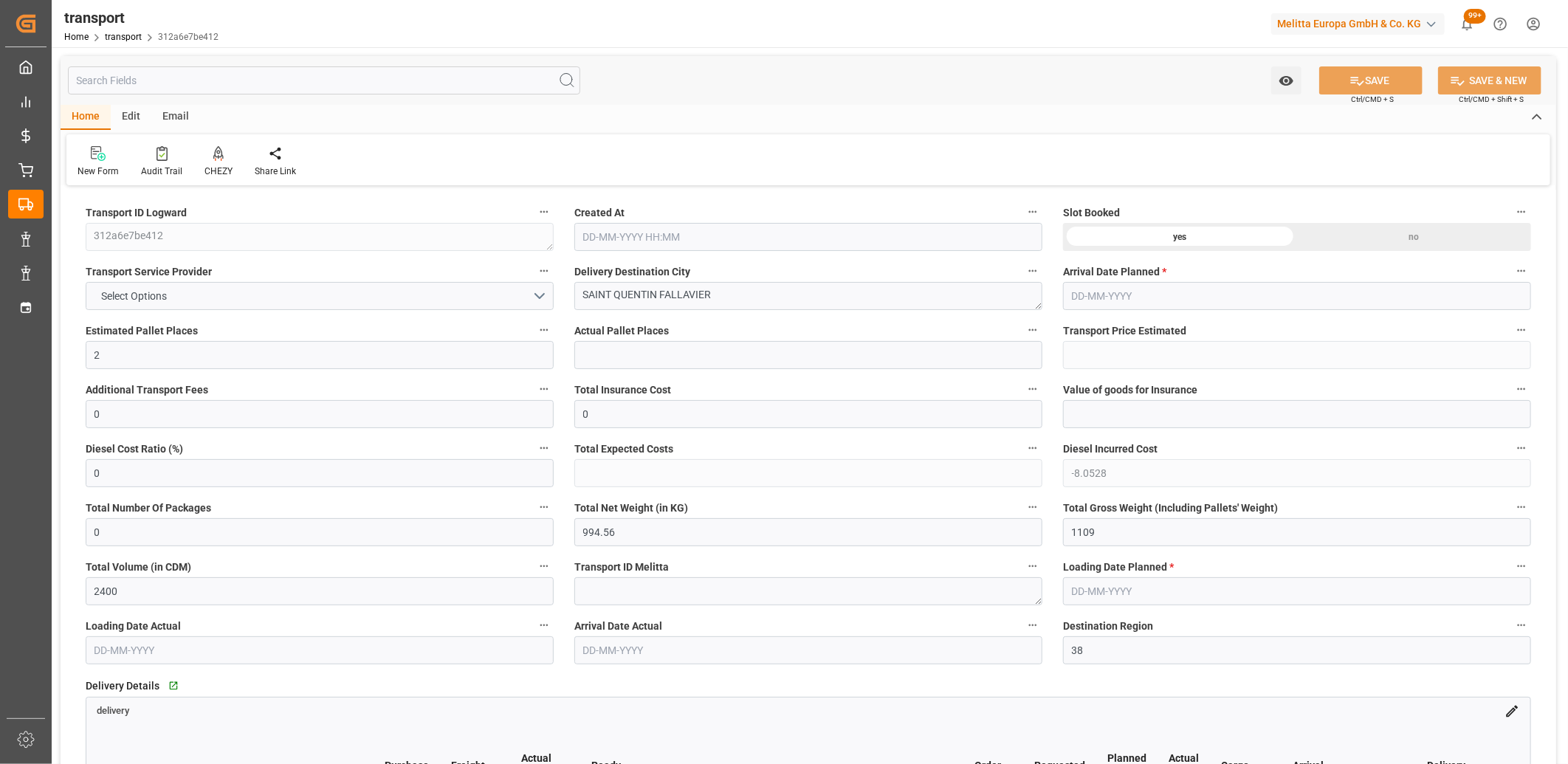
type input "[DATE] 11:30"
type input "[DATE]"
click at [142, 299] on span "Select Options" at bounding box center [135, 297] width 80 height 15
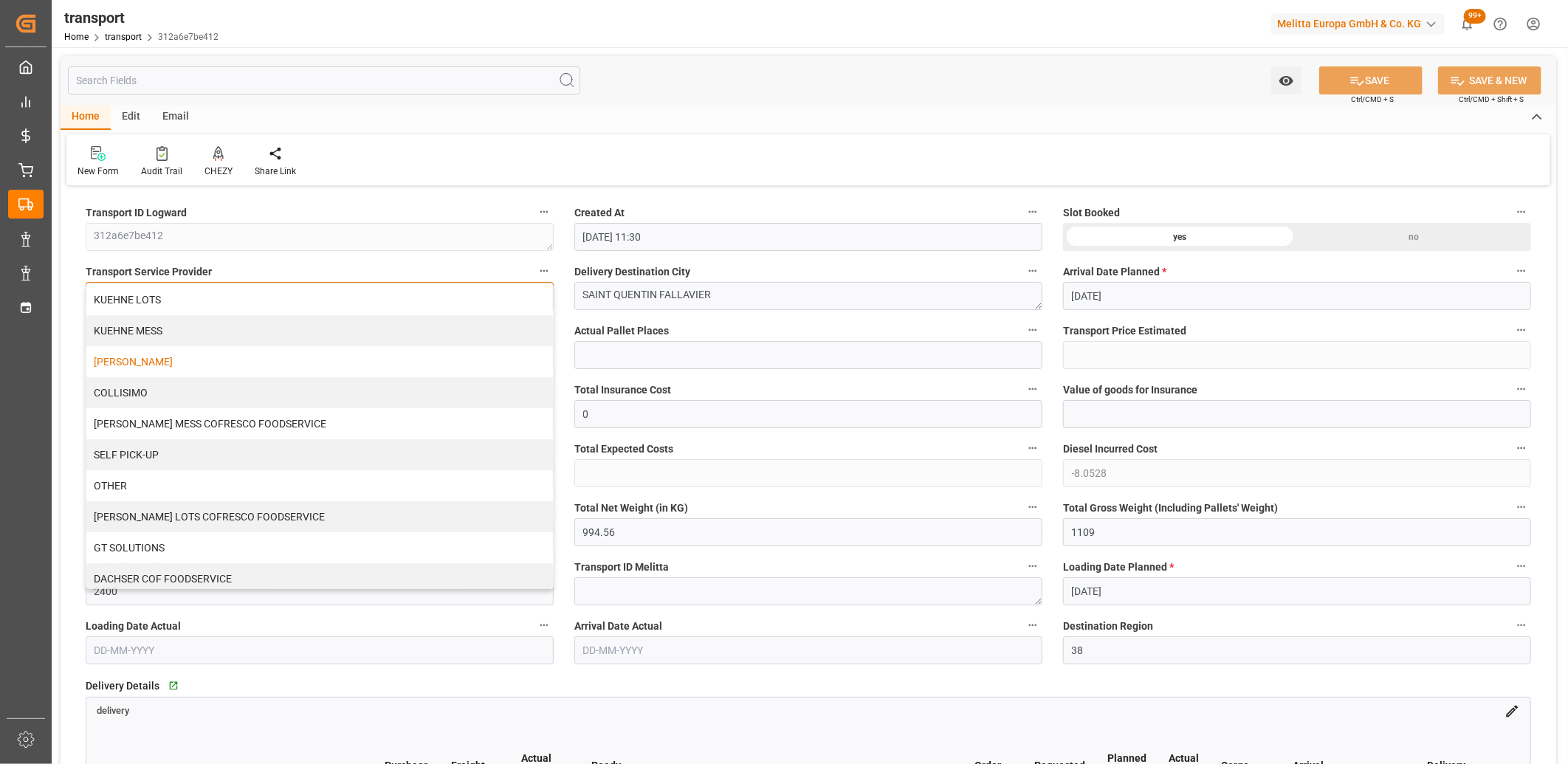
click at [142, 352] on div "[PERSON_NAME]" at bounding box center [319, 362] width 466 height 31
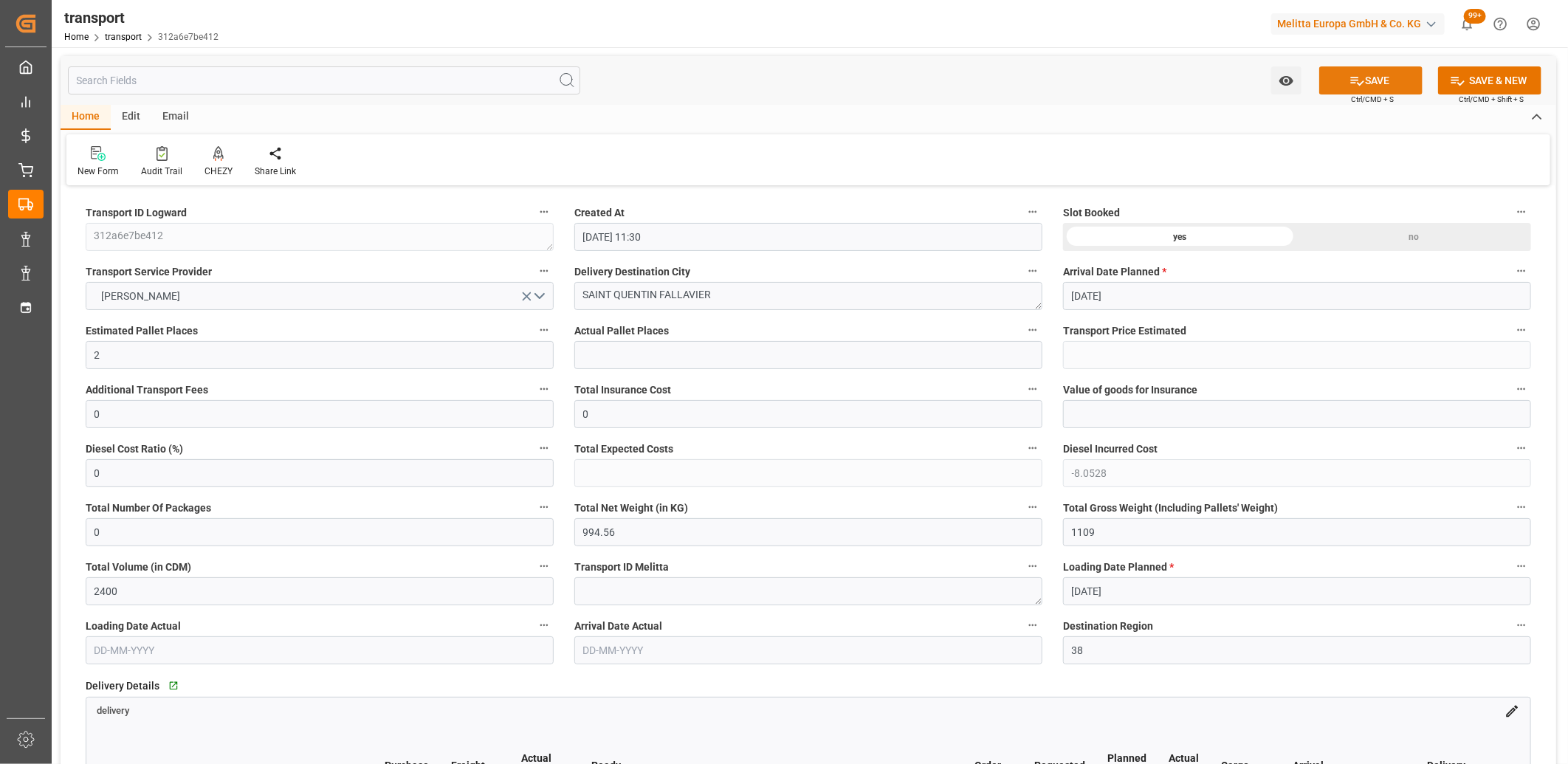
click at [1361, 73] on icon at bounding box center [1357, 81] width 15 height 15
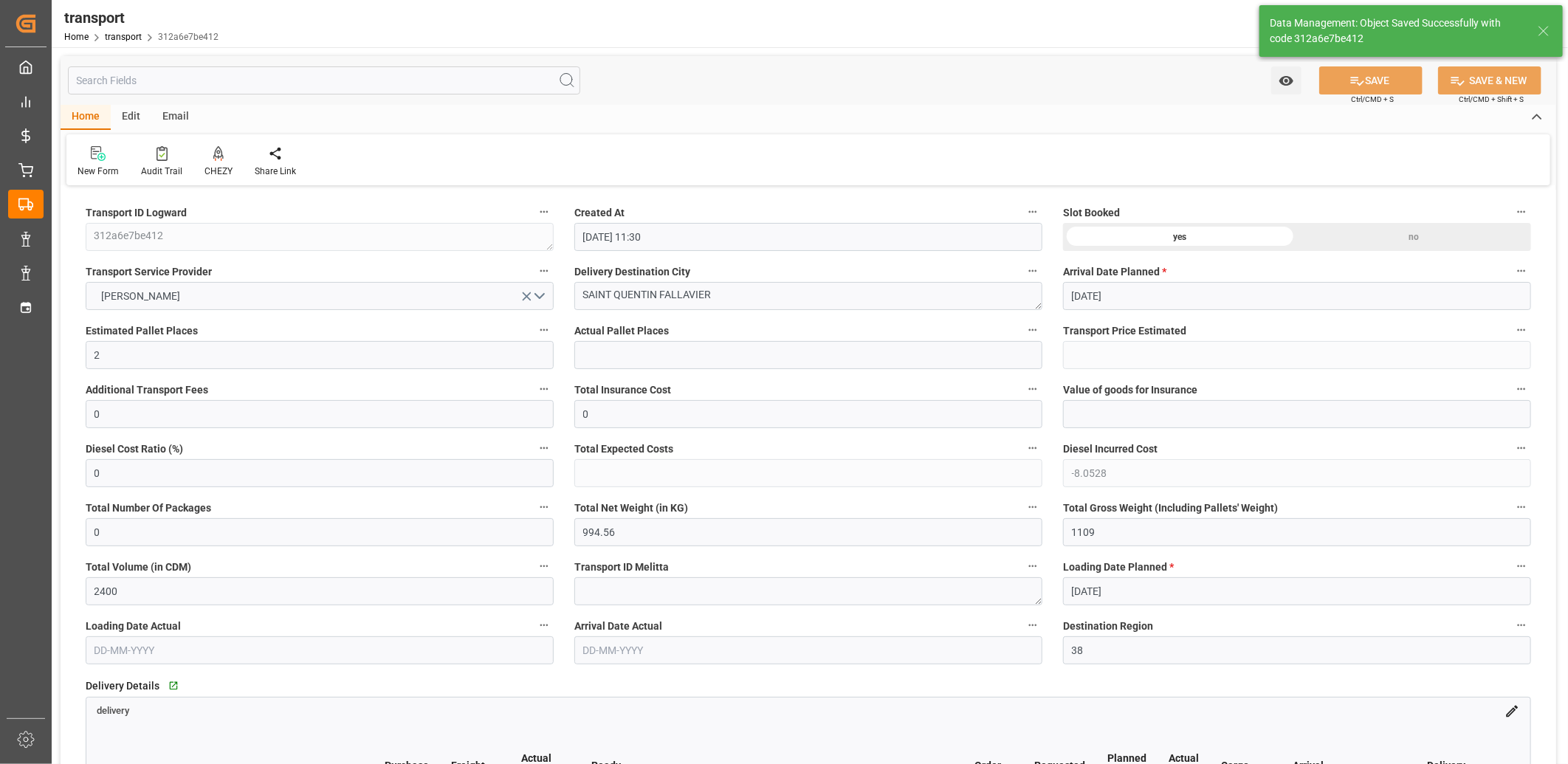
type input "238.25"
type input "230.1972"
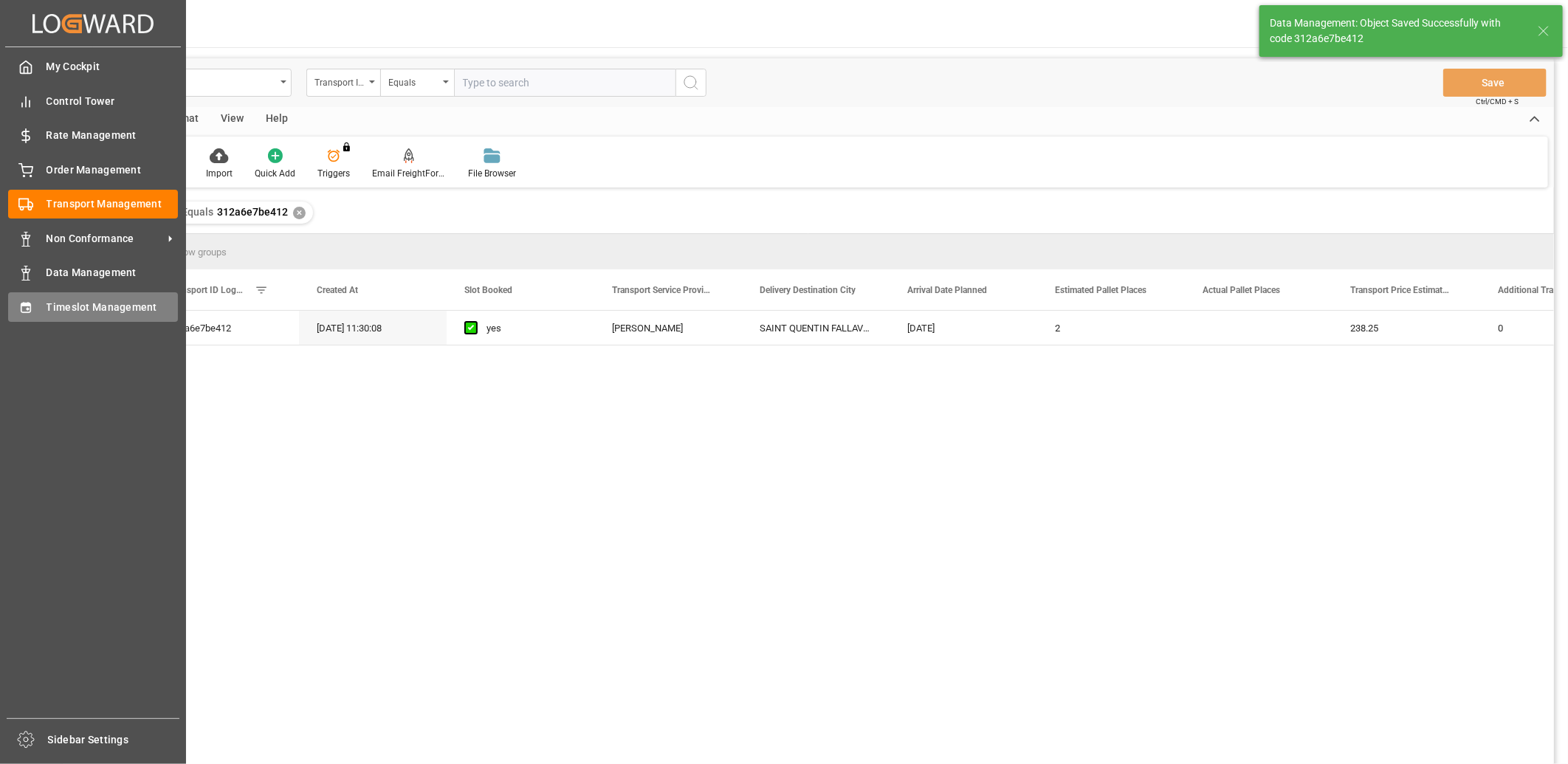
click at [35, 314] on div "Timeslot Management Timeslot Management" at bounding box center [93, 307] width 170 height 29
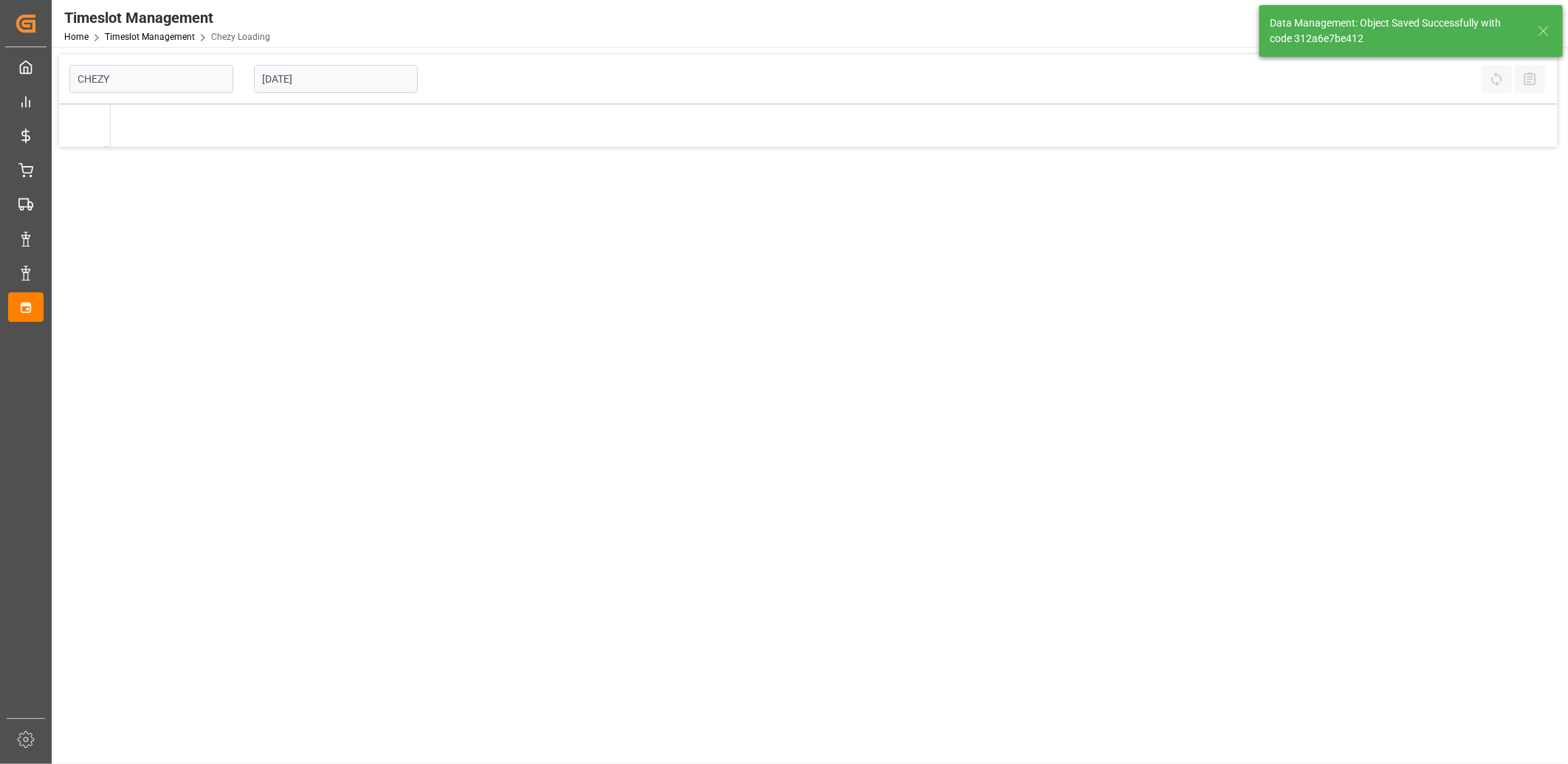
type input "Chezy Loading"
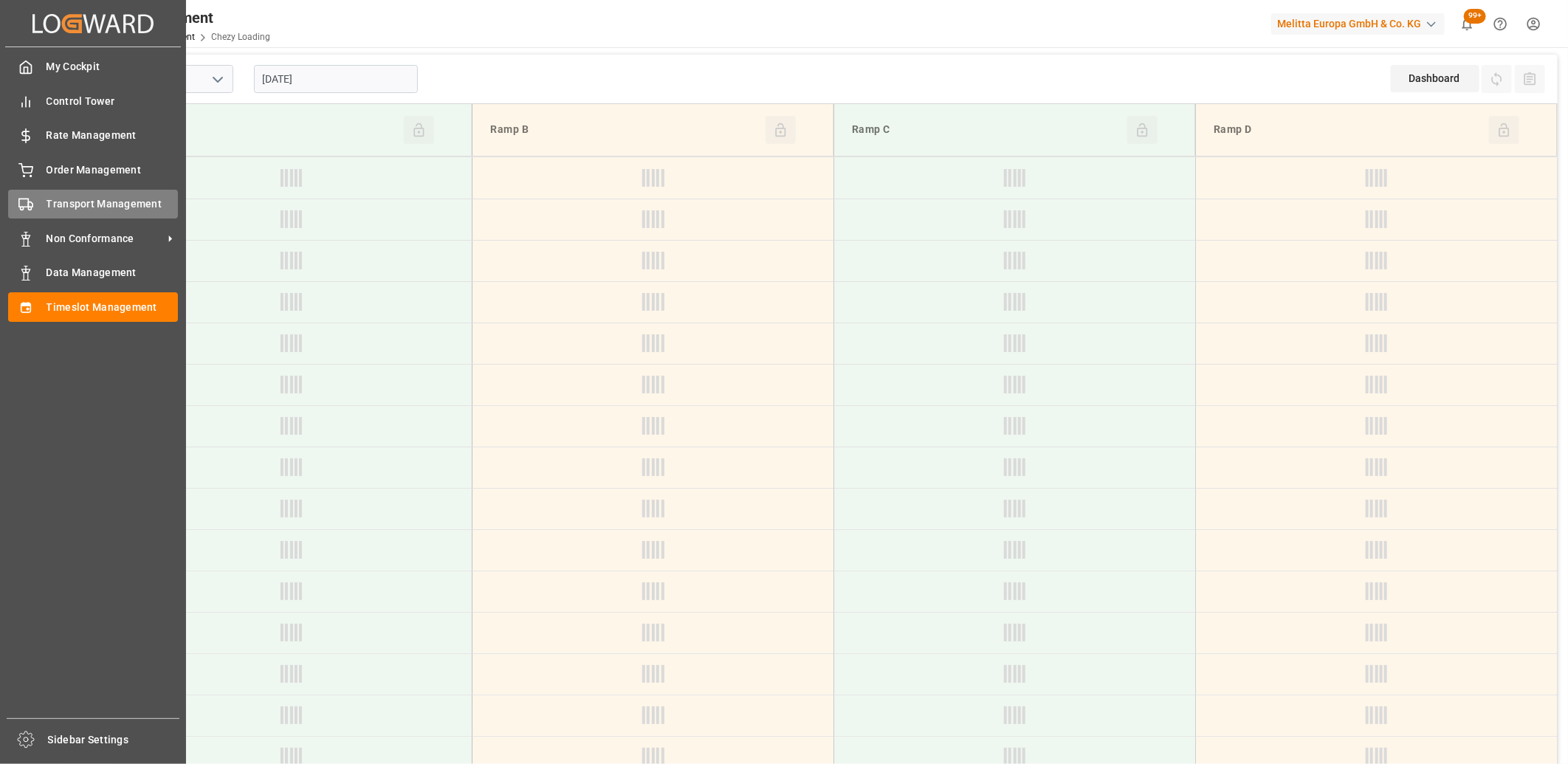
click at [14, 196] on div at bounding box center [20, 204] width 25 height 15
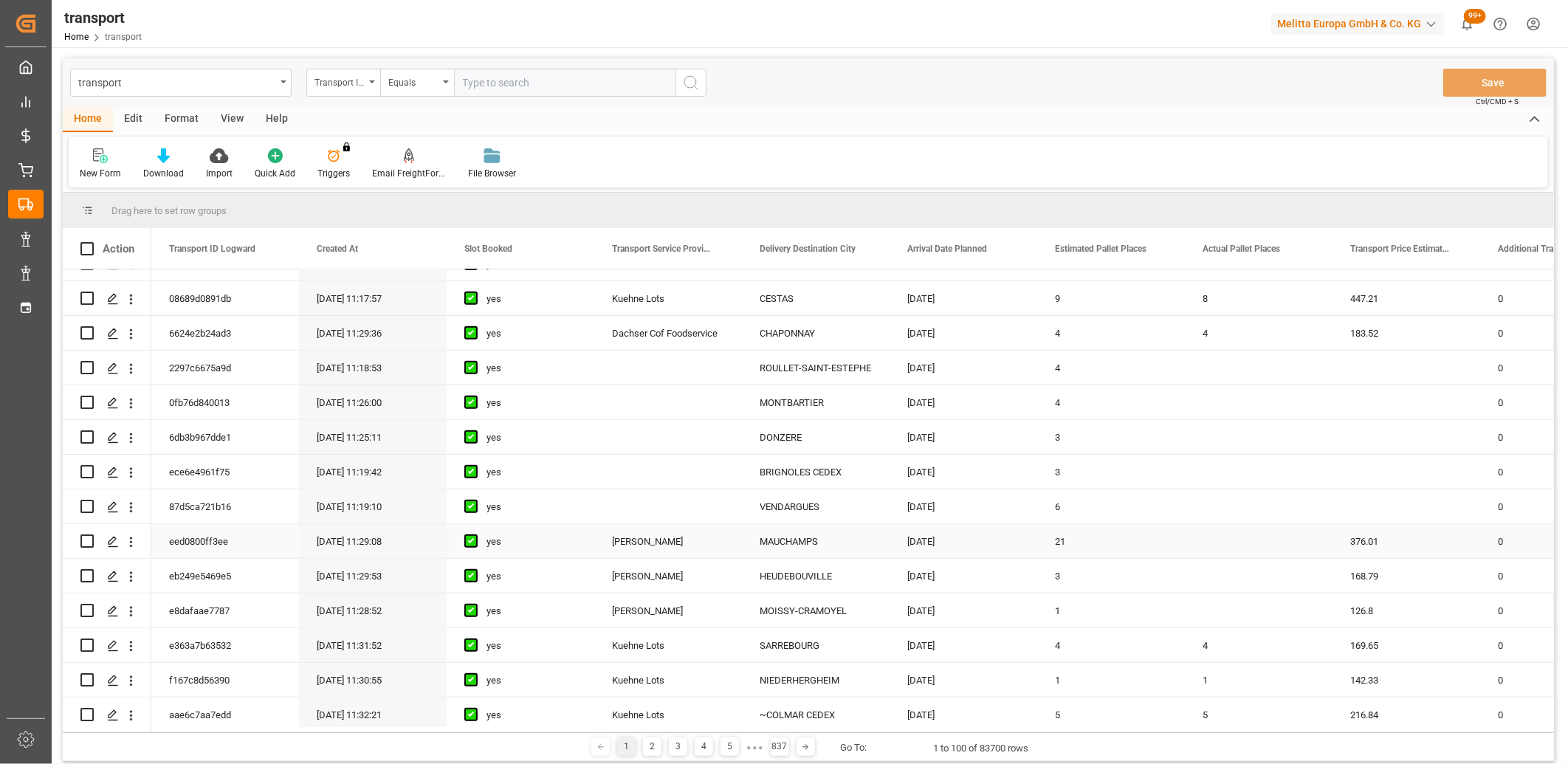
scroll to position [820, 0]
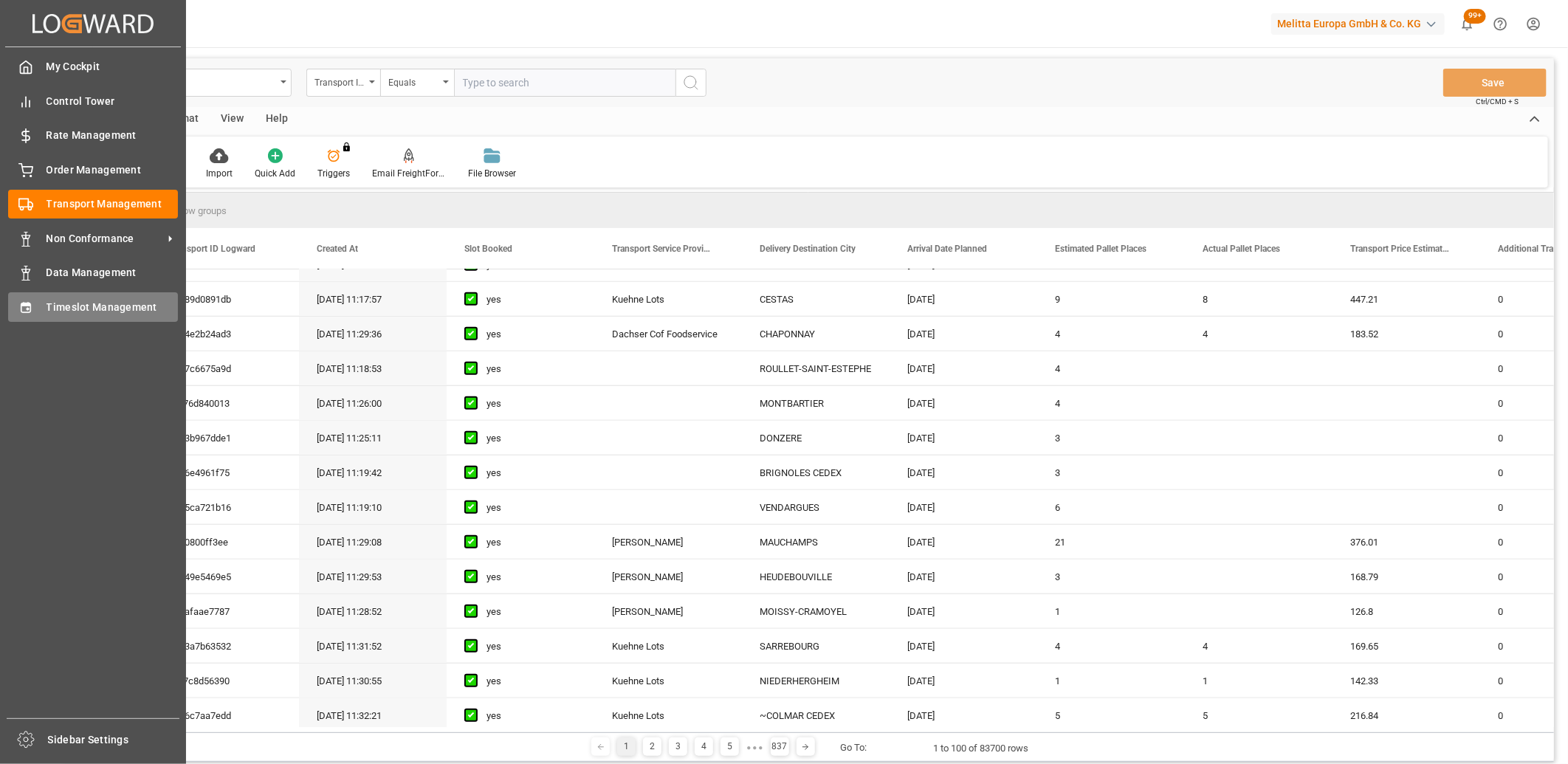
click at [26, 309] on icon at bounding box center [26, 307] width 14 height 14
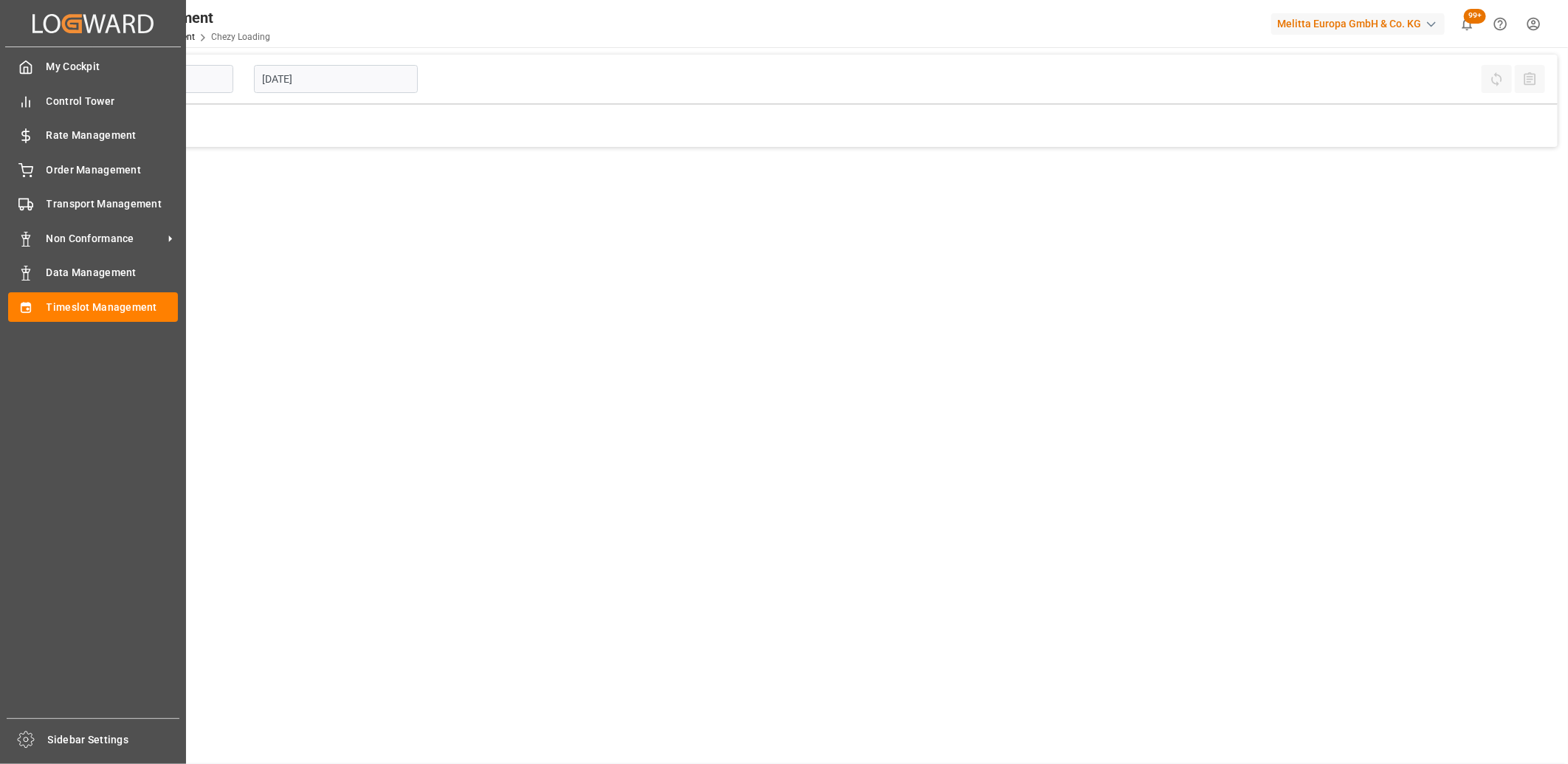
type input "Chezy Loading"
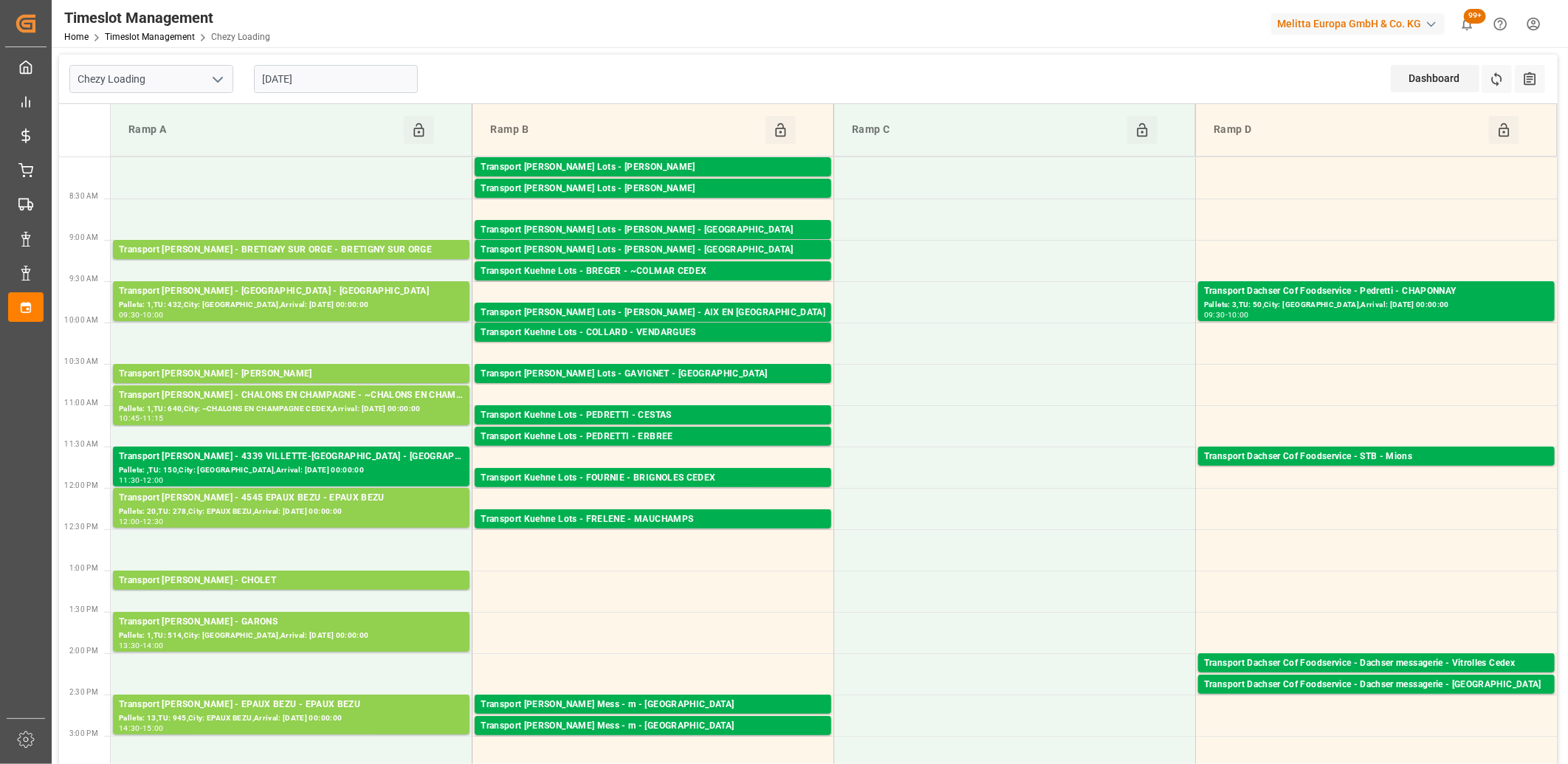
click at [327, 78] on input "[DATE]" at bounding box center [336, 78] width 164 height 28
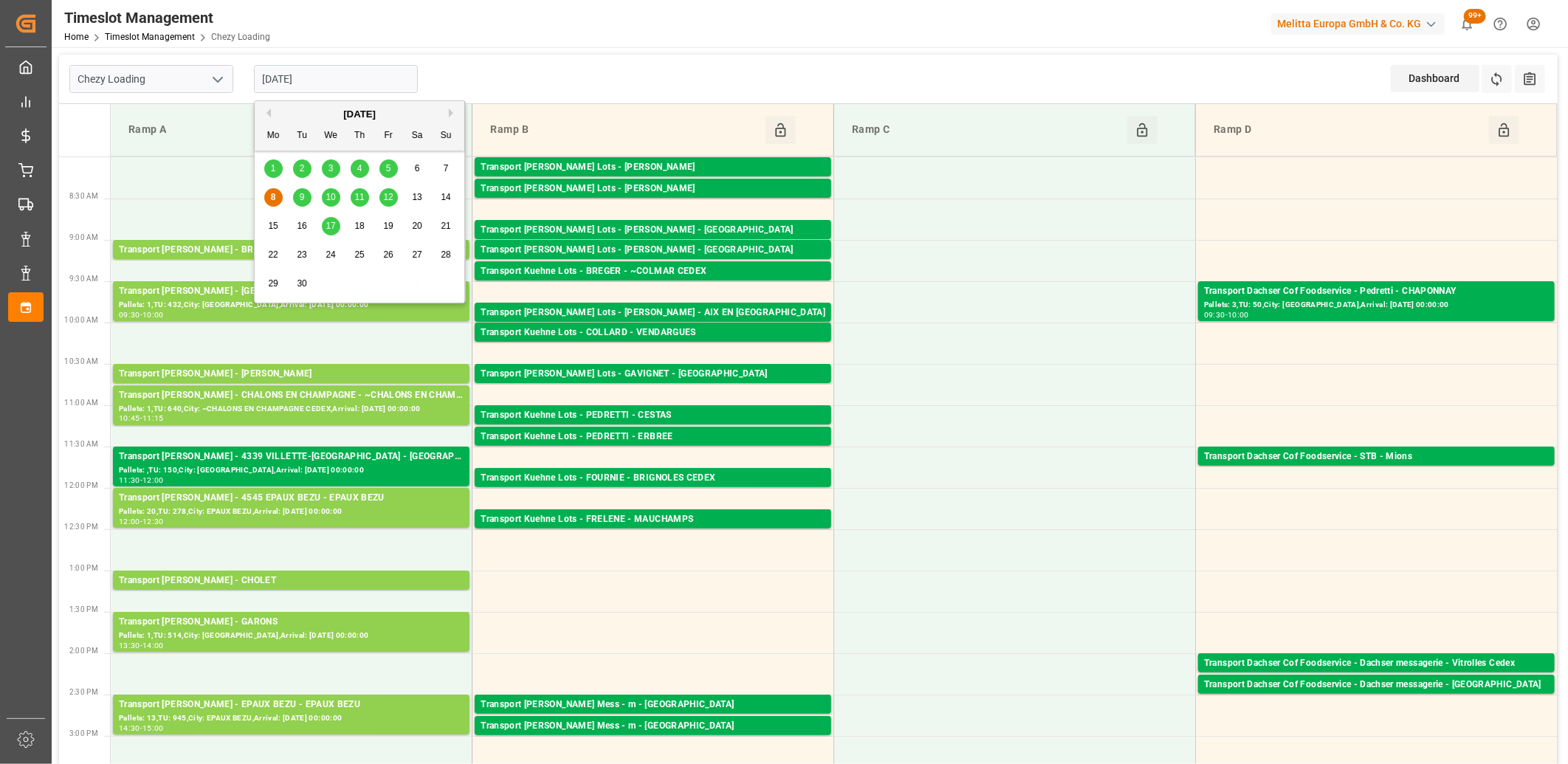
click at [300, 194] on span "9" at bounding box center [303, 197] width 5 height 10
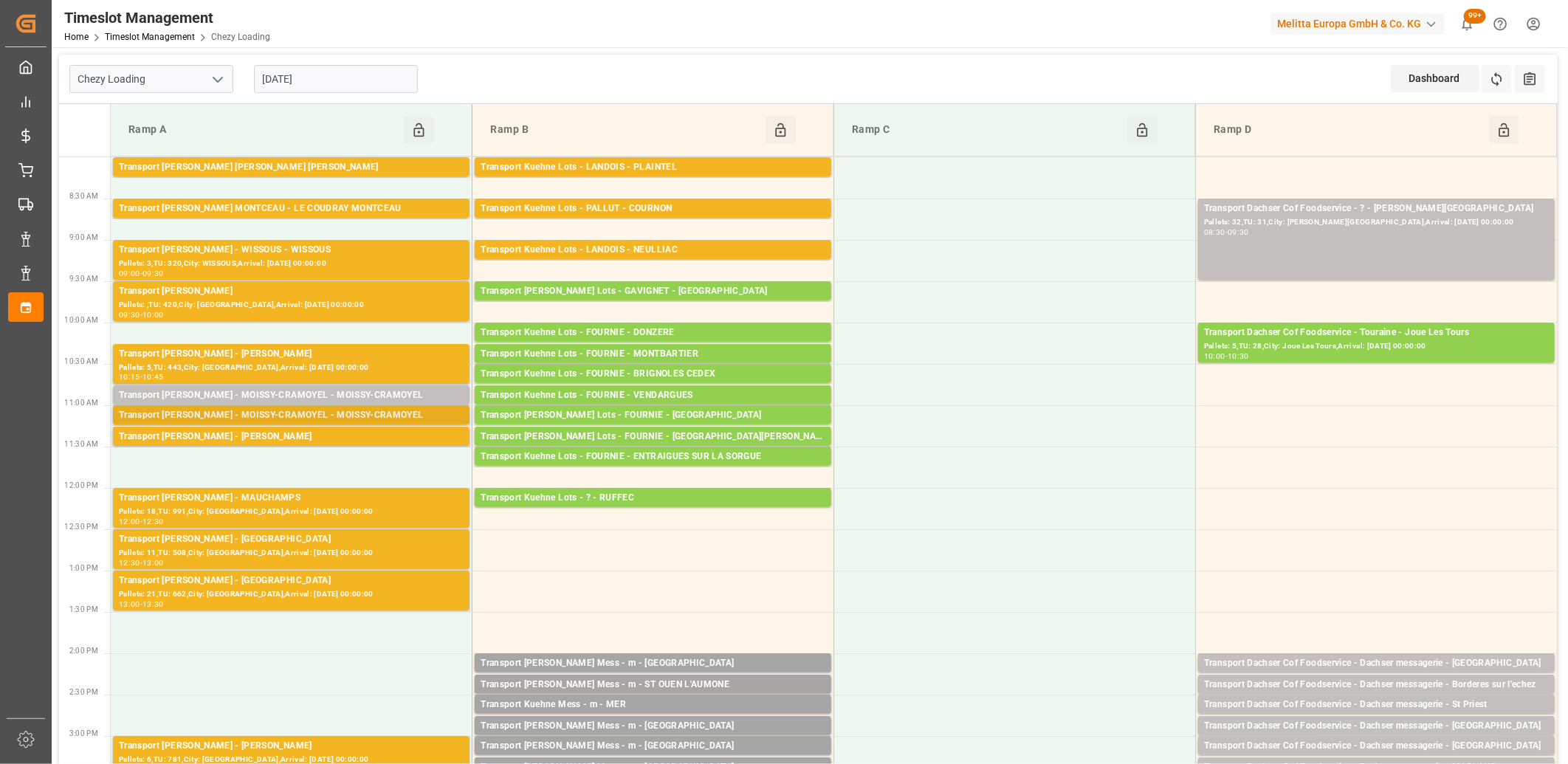
click at [295, 414] on div "Transport [PERSON_NAME] - MOISSY-CRAMOYEL - MOISSY-CRAMOYEL" at bounding box center [291, 415] width 344 height 14
click at [356, 69] on input "[DATE]" at bounding box center [336, 78] width 164 height 28
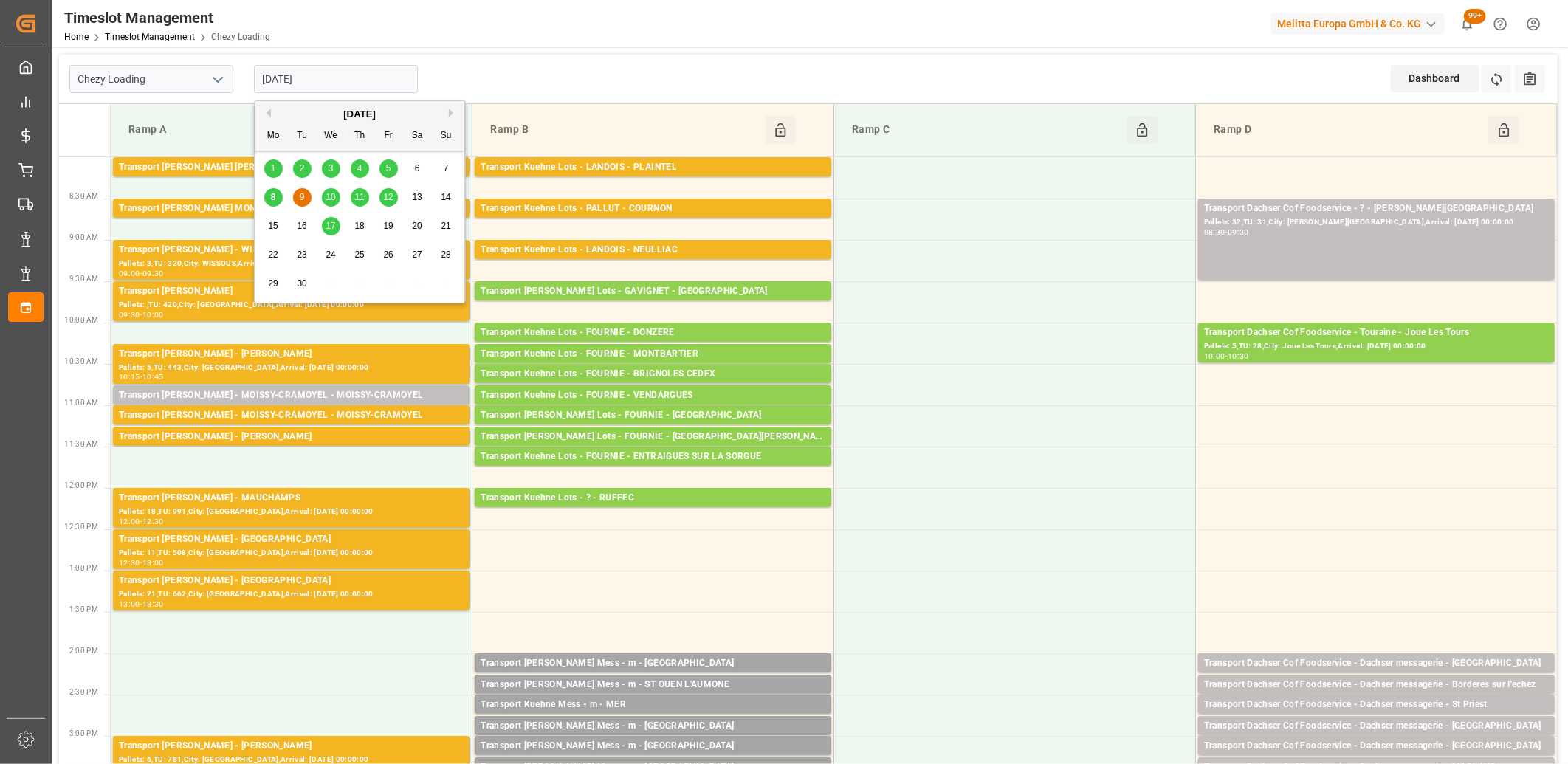
click at [327, 194] on span "10" at bounding box center [330, 197] width 9 height 10
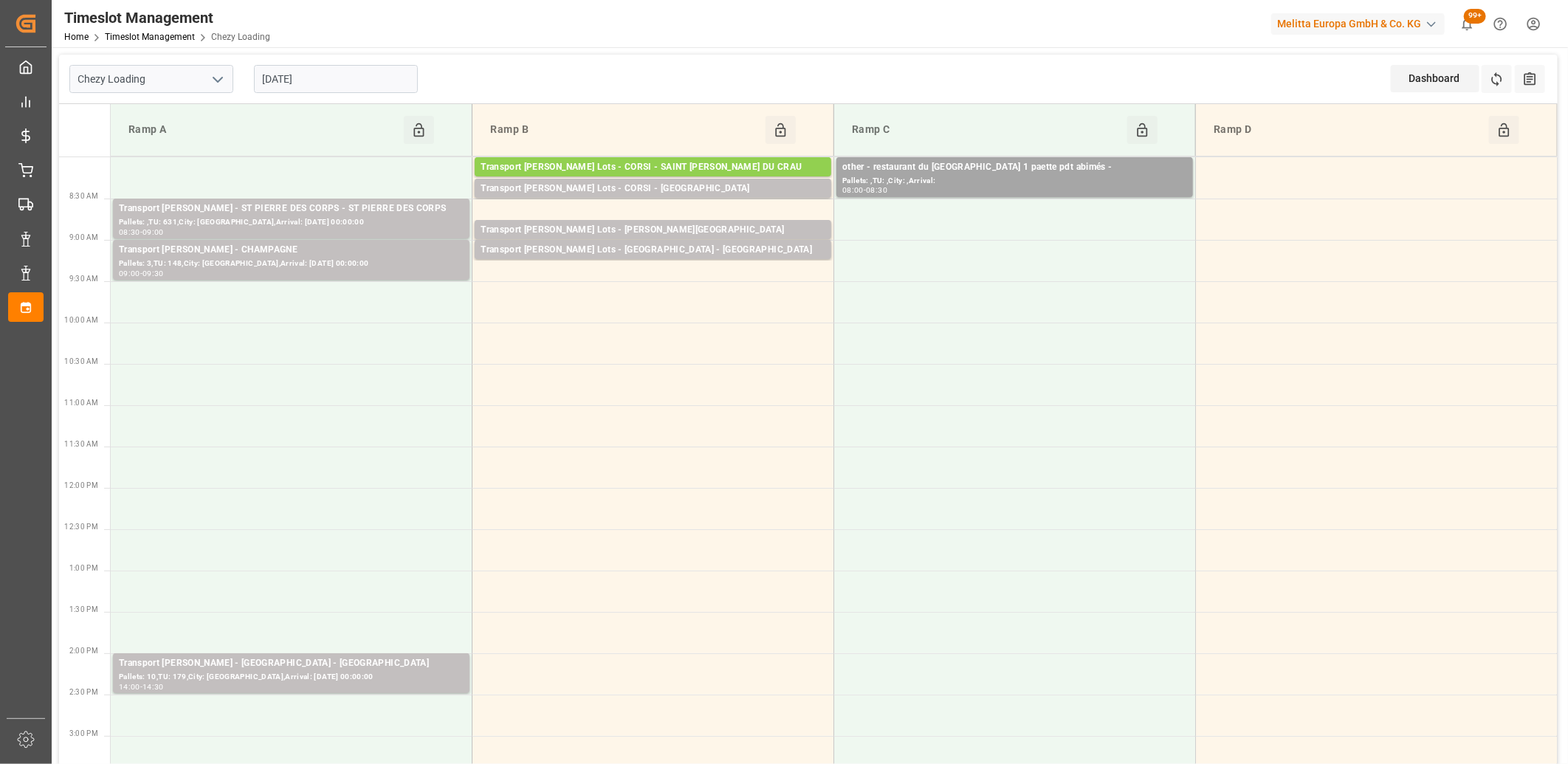
click at [338, 76] on input "[DATE]" at bounding box center [336, 78] width 164 height 28
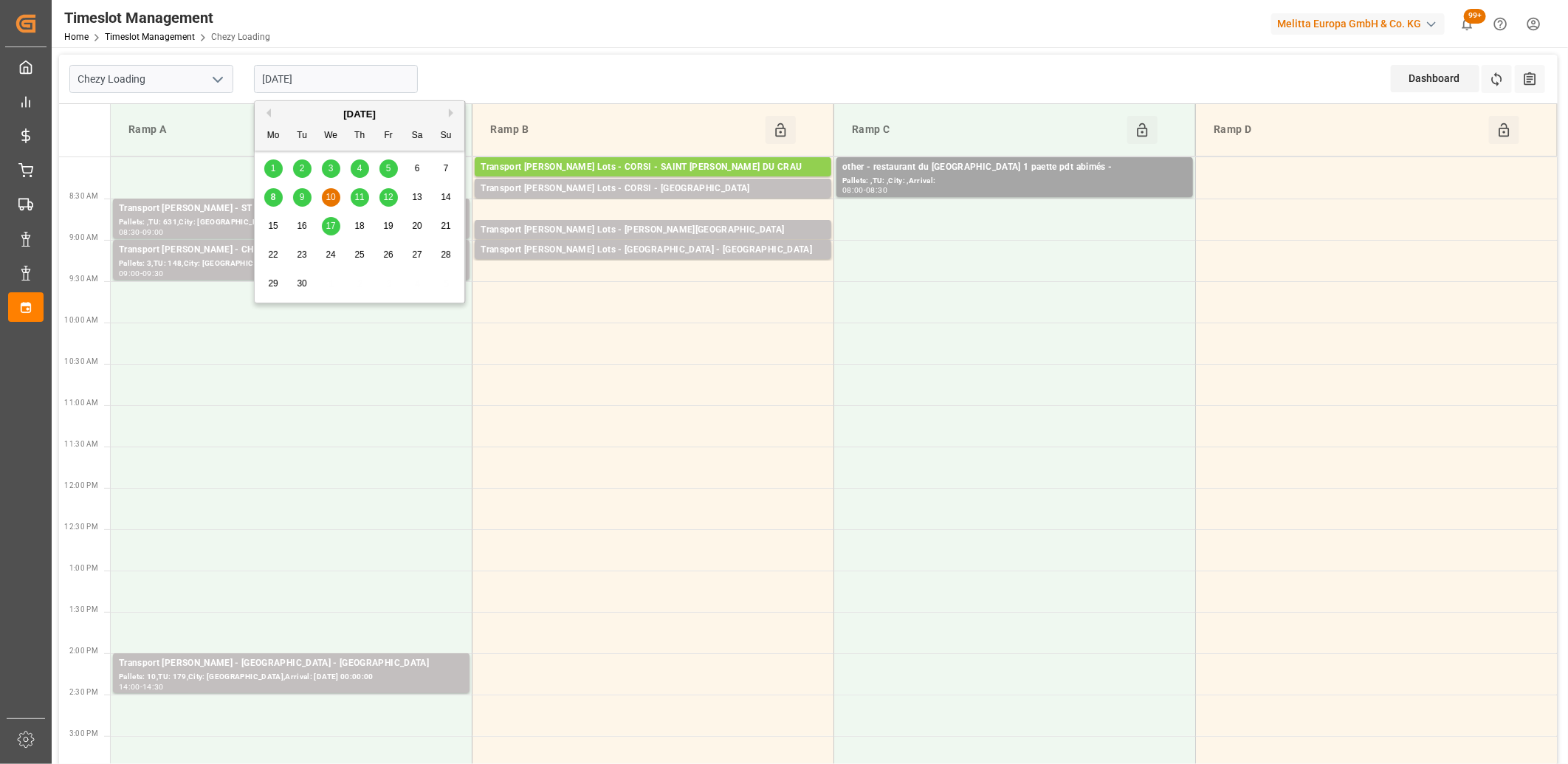
click at [297, 195] on div "9" at bounding box center [303, 198] width 19 height 18
type input "[DATE]"
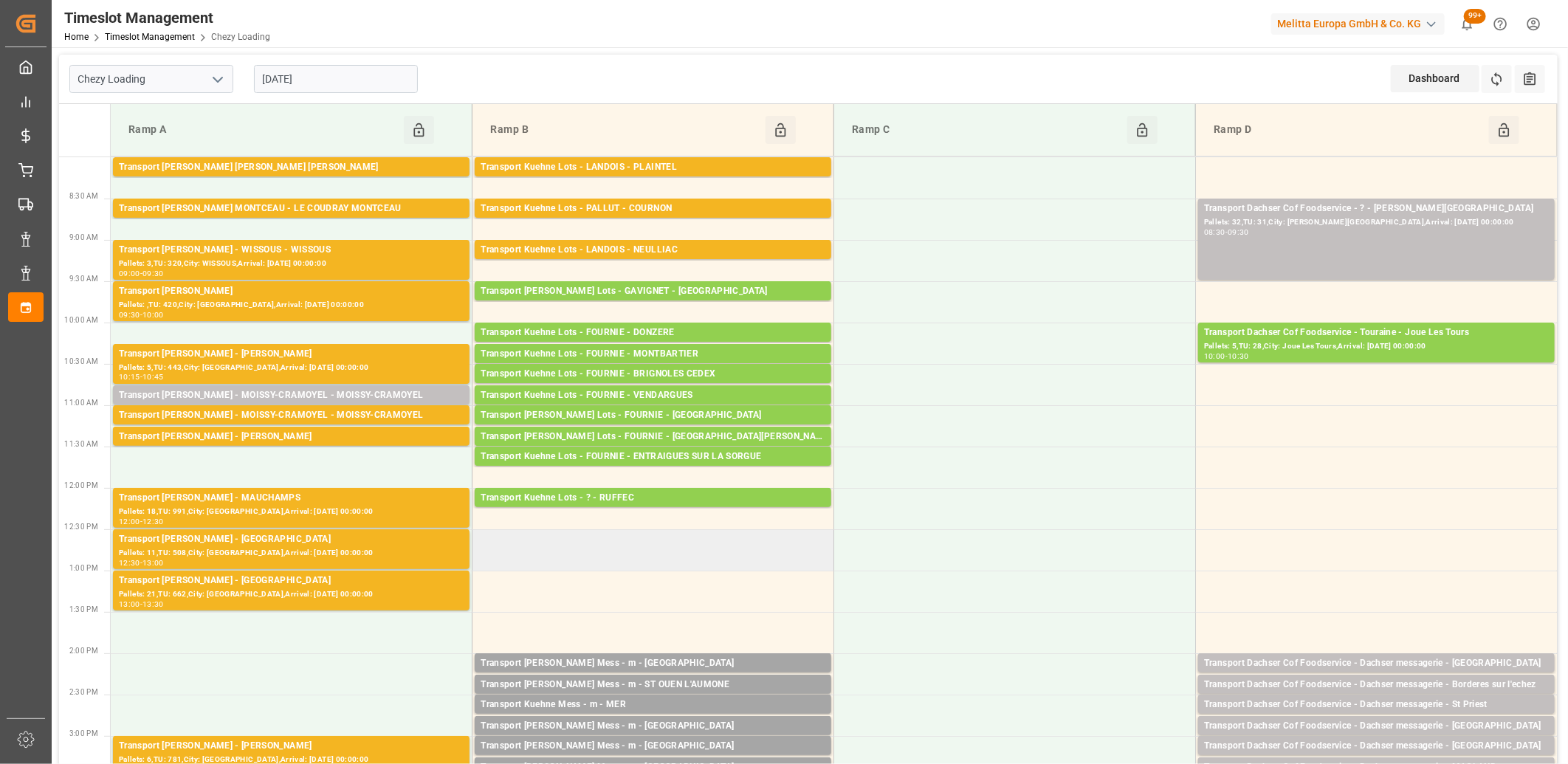
scroll to position [82, 0]
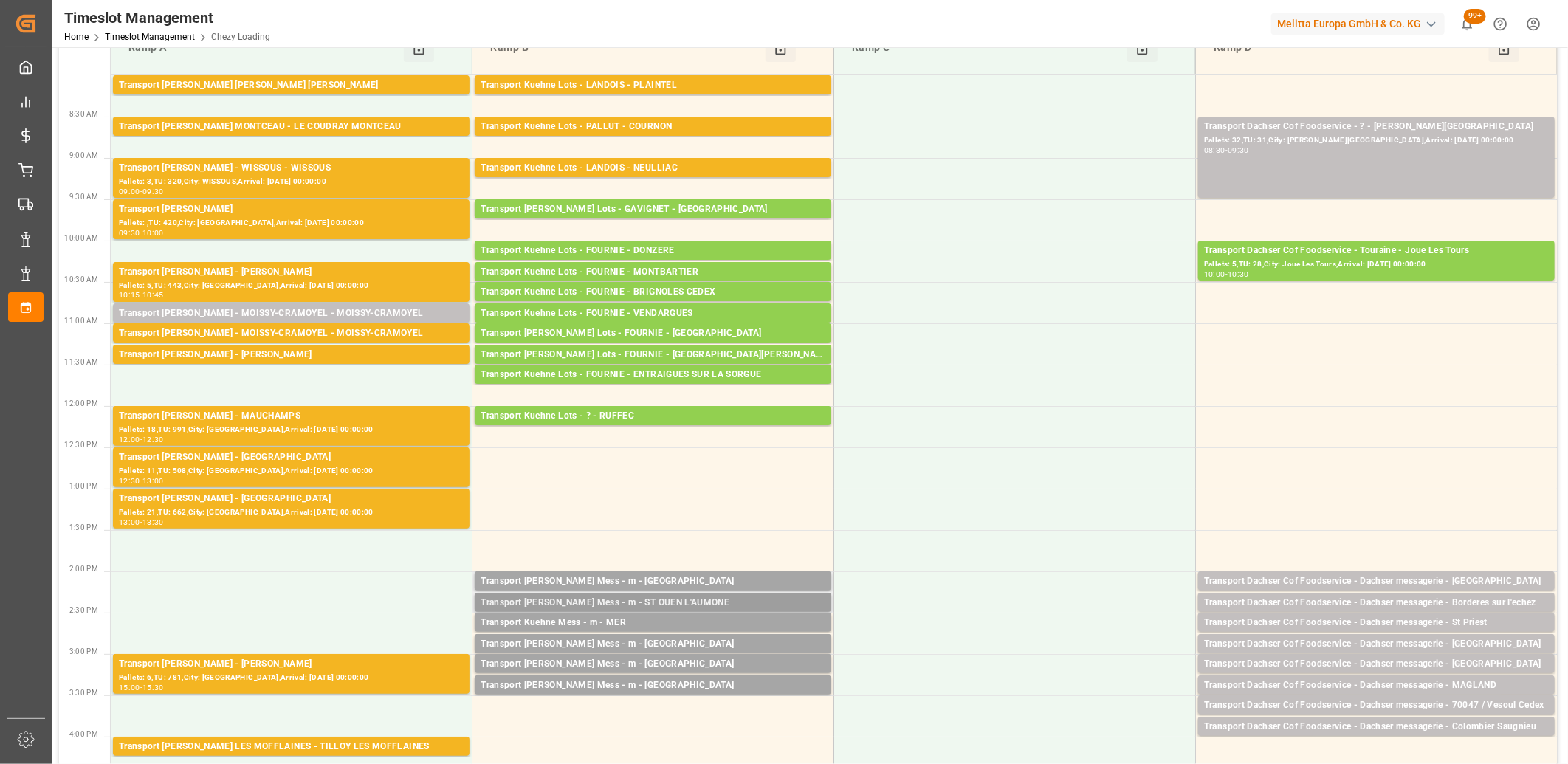
click at [532, 604] on div "Transport [PERSON_NAME] Mess - m - ST OUEN L'AUMONE" at bounding box center [653, 603] width 344 height 14
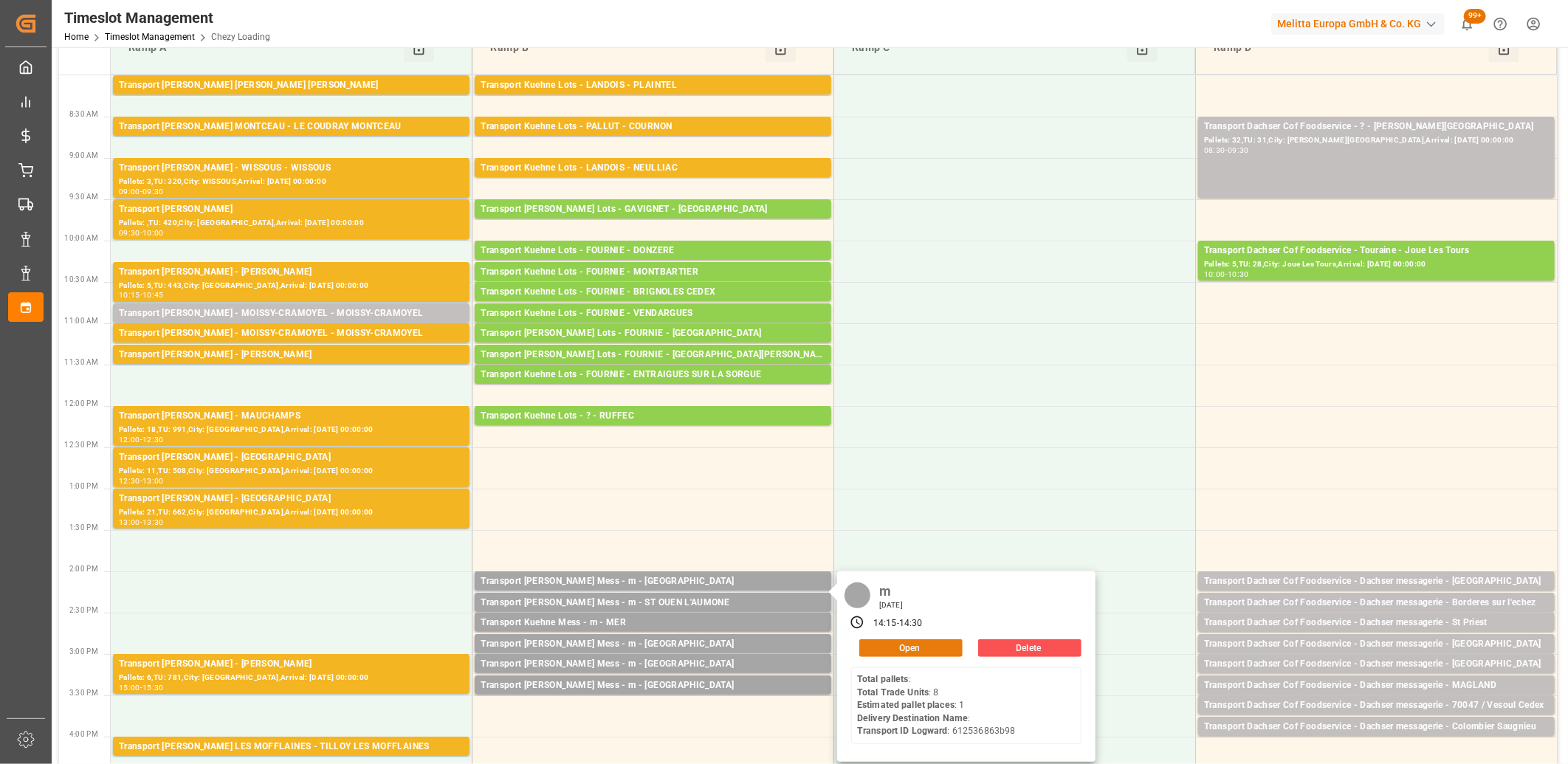
click at [865, 651] on button "Open" at bounding box center [911, 648] width 103 height 18
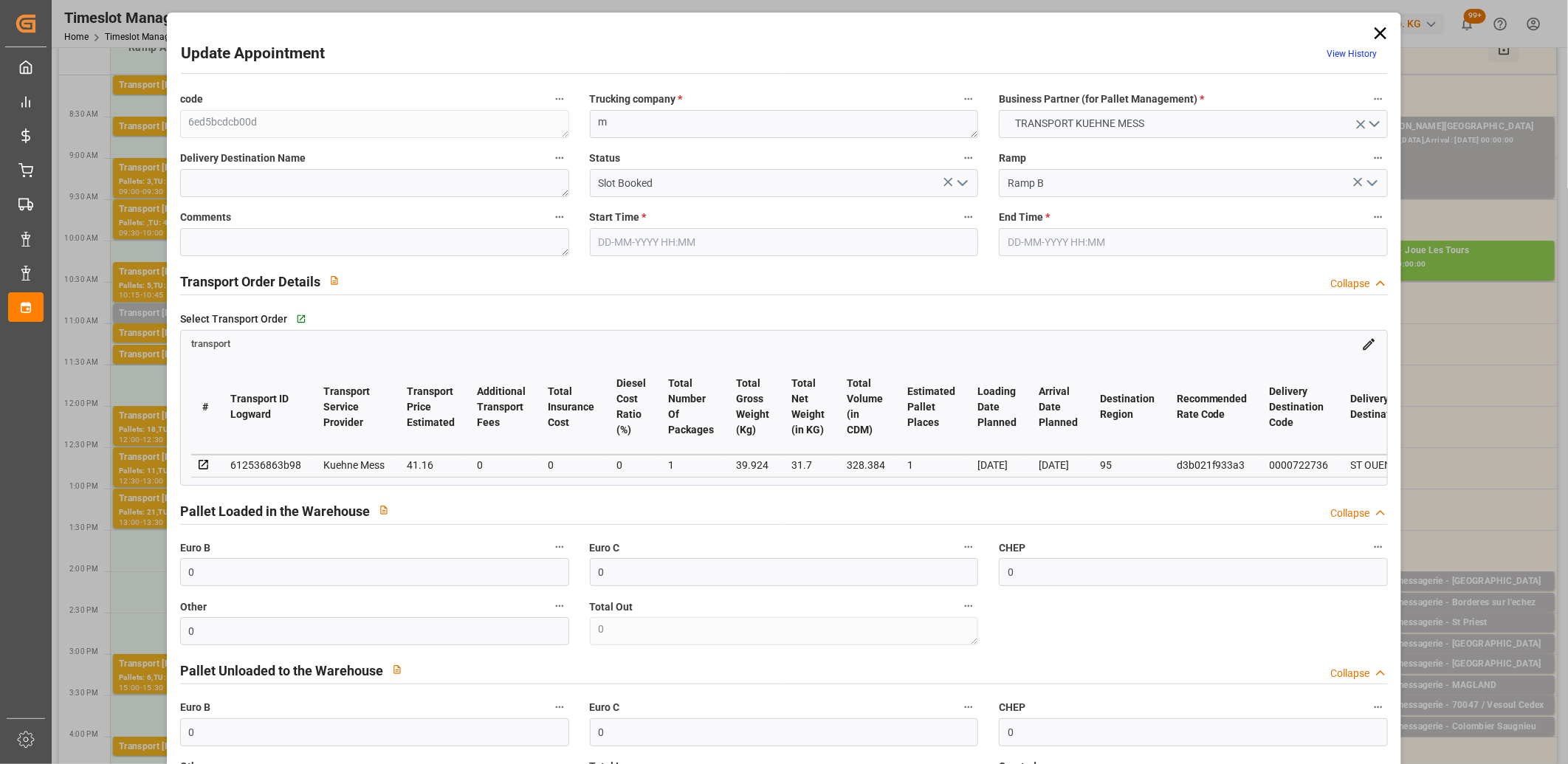
type input "[DATE] 14:15"
type input "[DATE] 14:30"
type input "[DATE] 11:40"
type input "[DATE]"
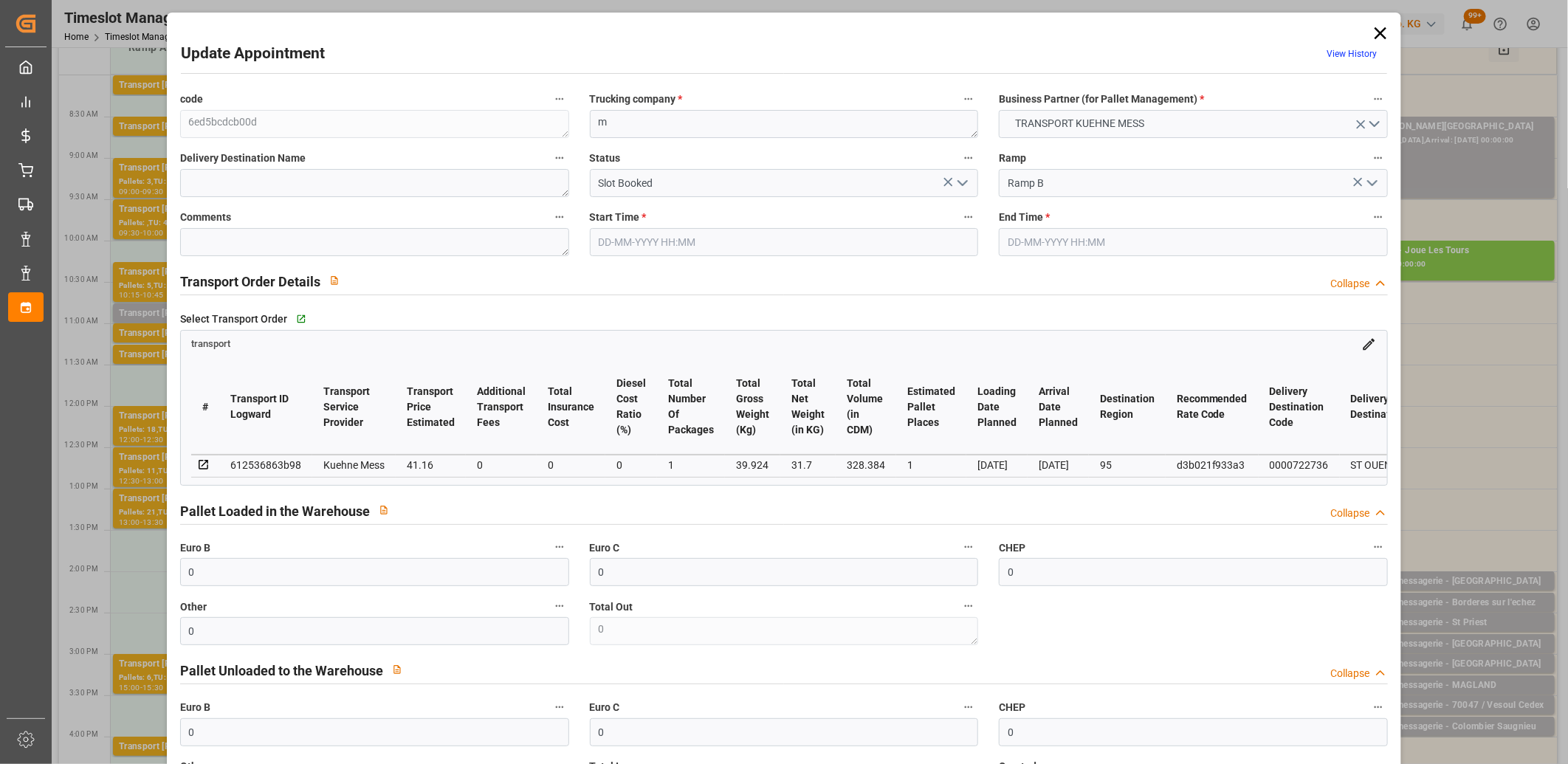
type input "[DATE]"
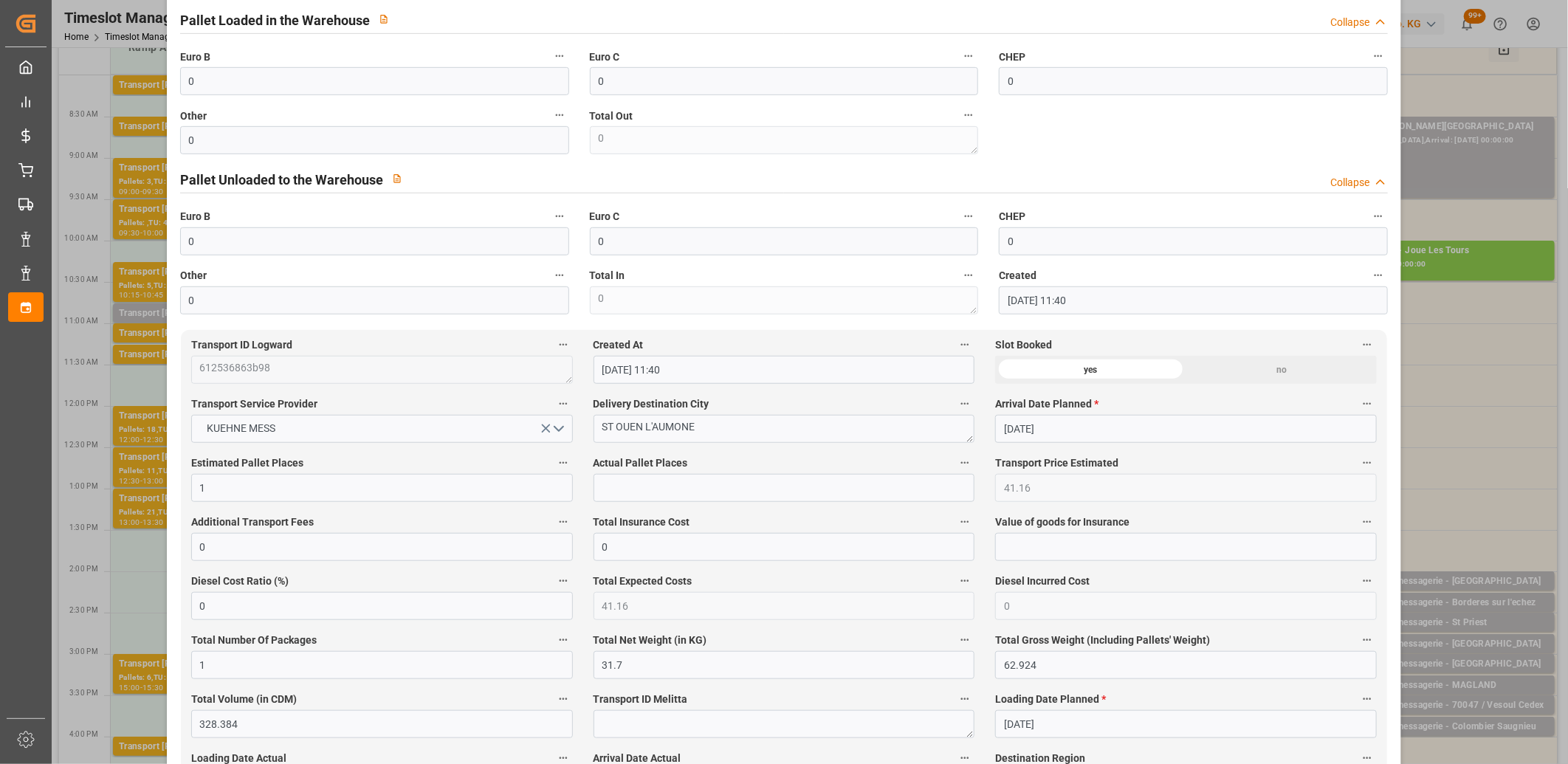
scroll to position [492, 0]
click at [622, 510] on div "Total Insurance Cost 0" at bounding box center [784, 535] width 402 height 59
click at [619, 501] on input "text" at bounding box center [784, 487] width 382 height 28
type input "1"
click at [224, 84] on input "0" at bounding box center [374, 80] width 389 height 28
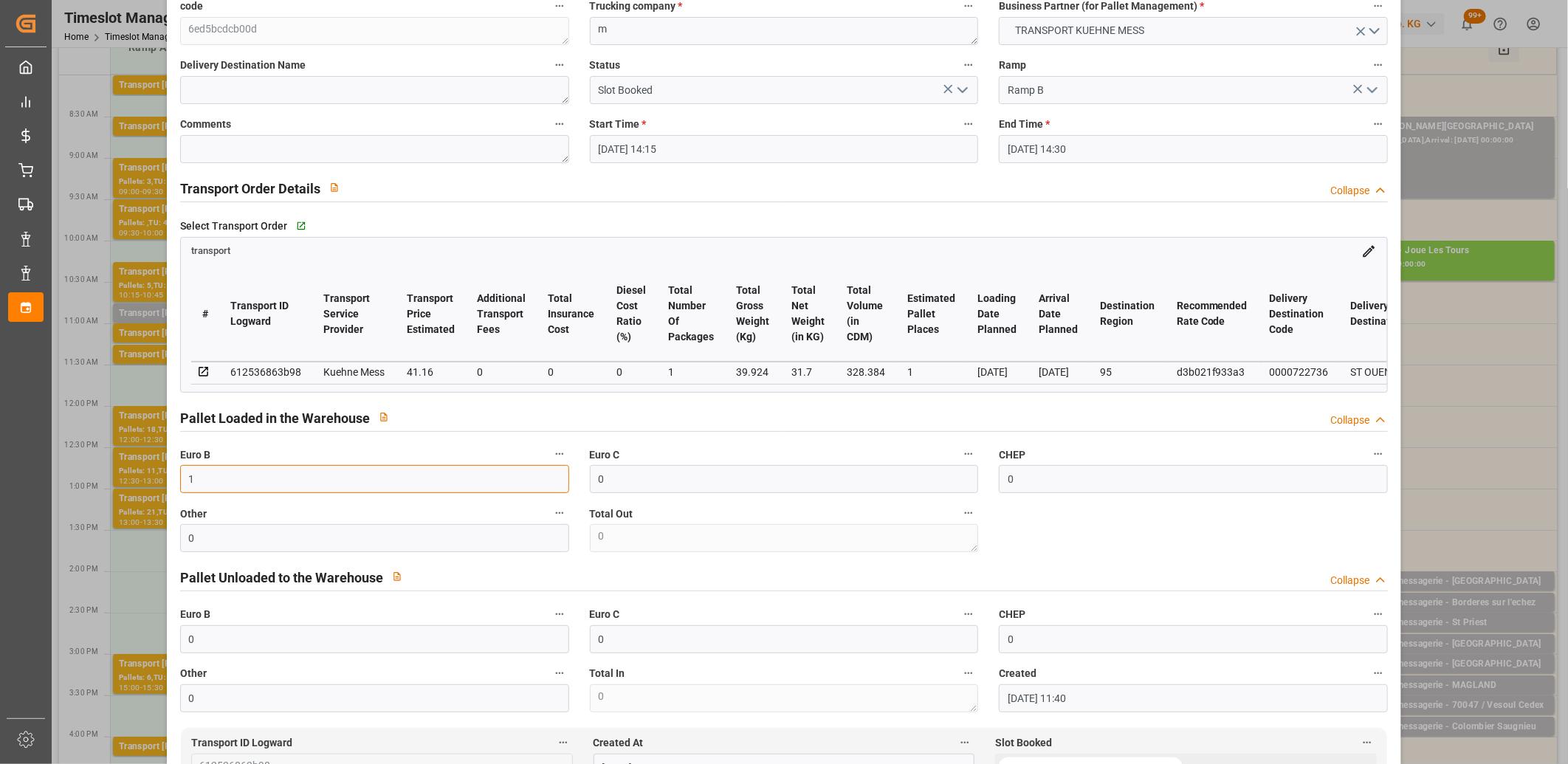
scroll to position [0, 0]
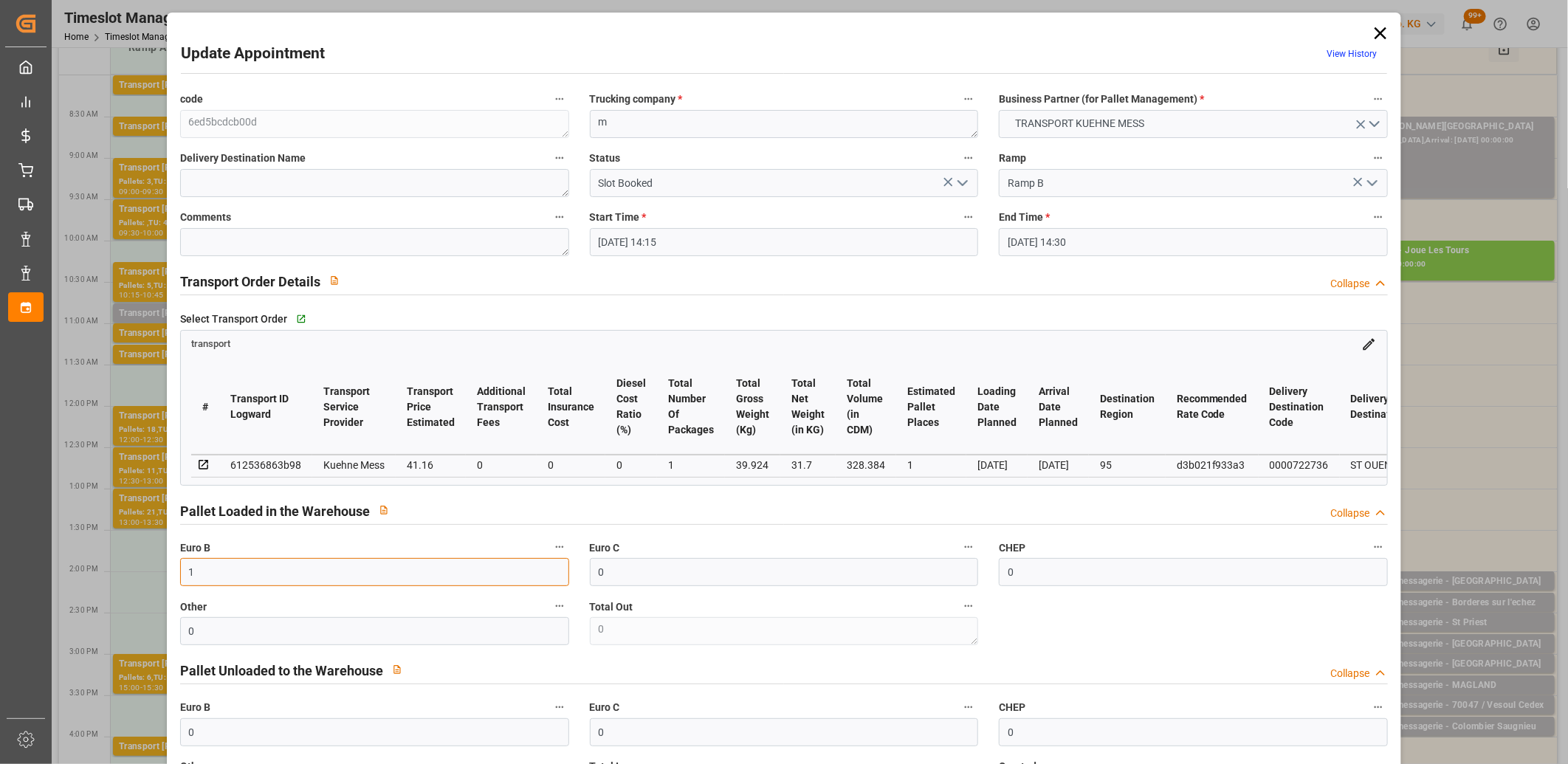
type input "1"
click at [960, 185] on polyline "open menu" at bounding box center [963, 182] width 9 height 4
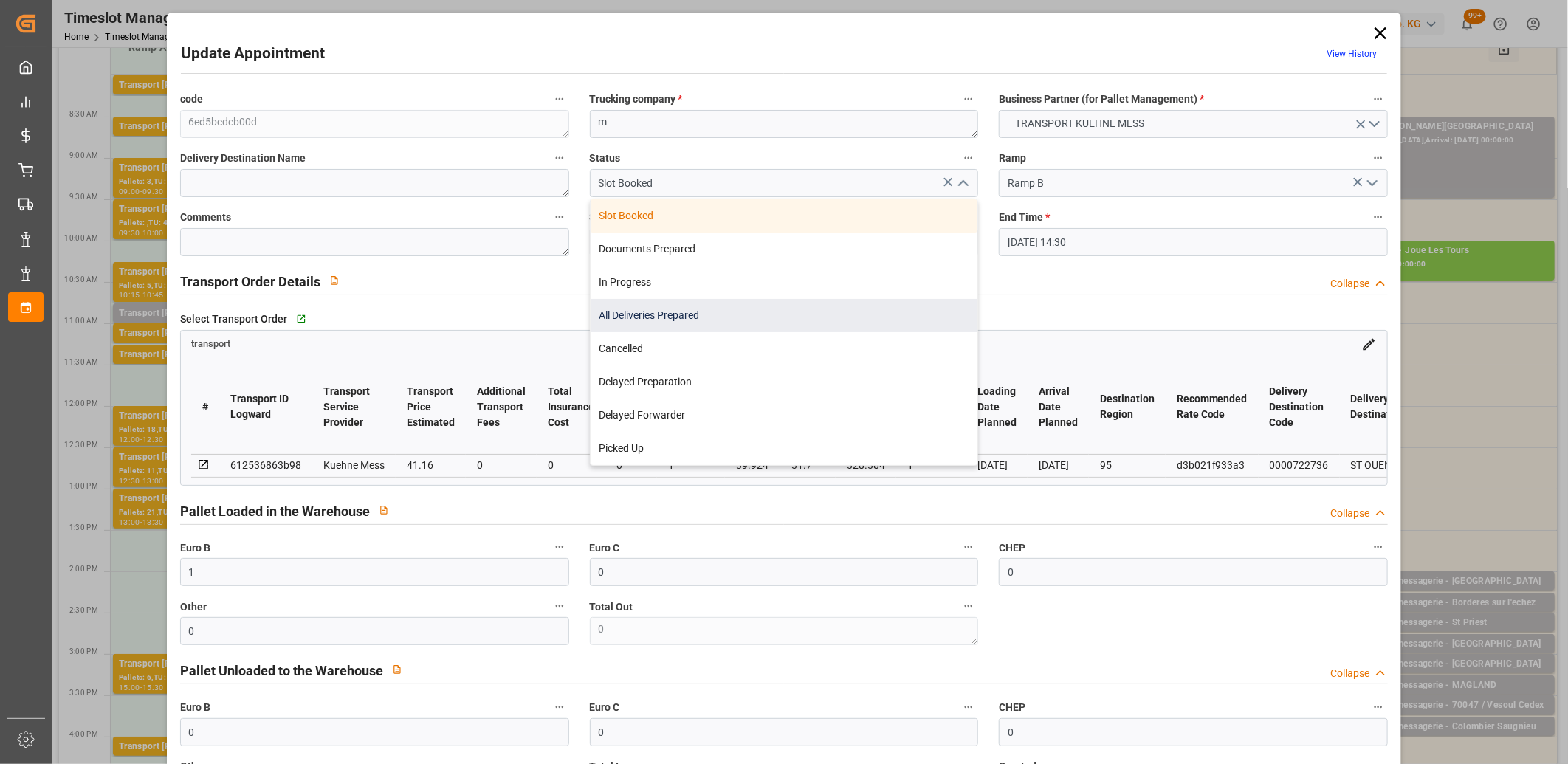
click at [862, 304] on div "All Deliveries Prepared" at bounding box center [784, 315] width 388 height 33
type input "All Deliveries Prepared"
